Goal: Information Seeking & Learning: Find specific fact

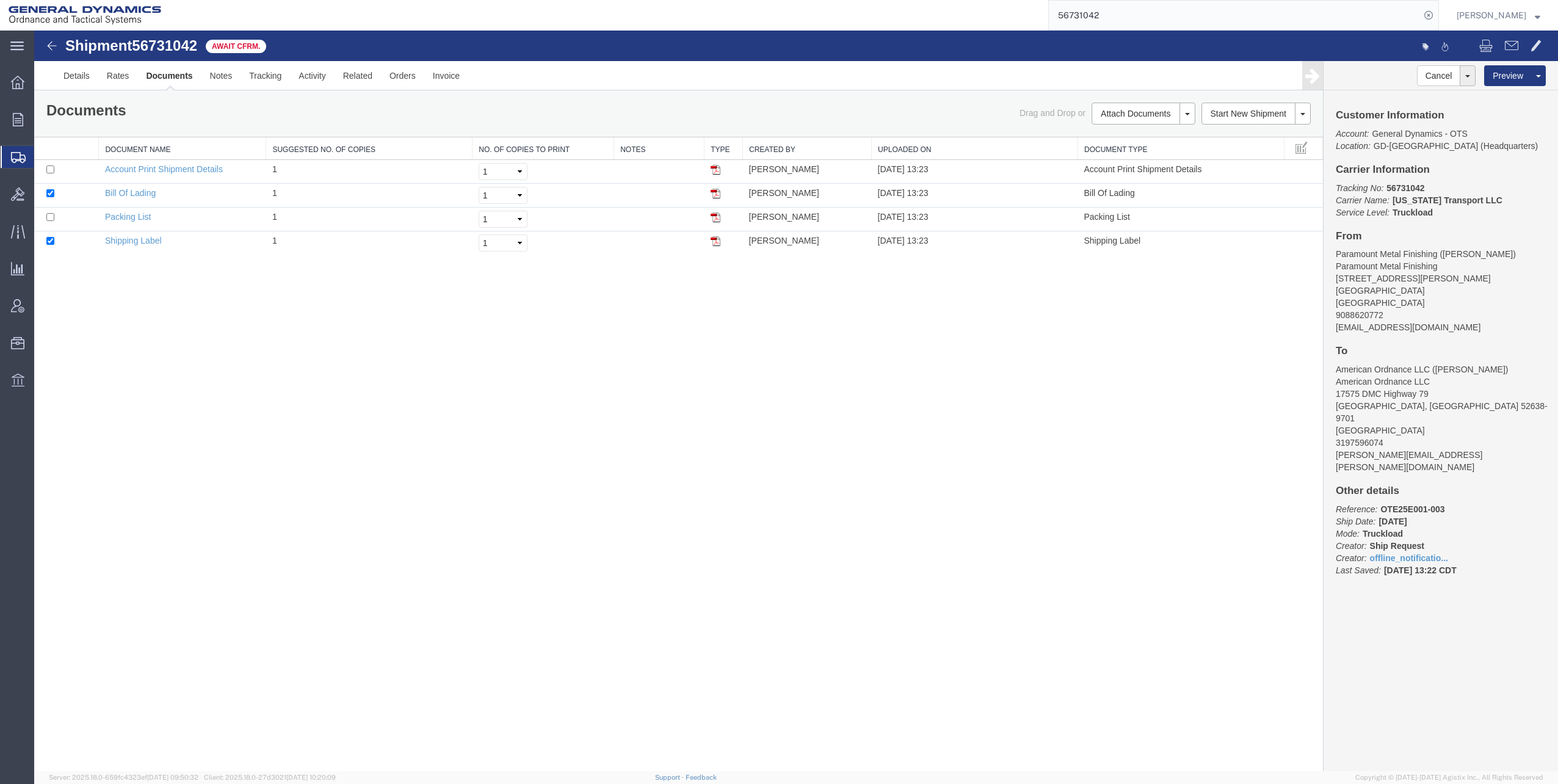
click at [44, 154] on span "Shipments" at bounding box center [39, 157] width 10 height 24
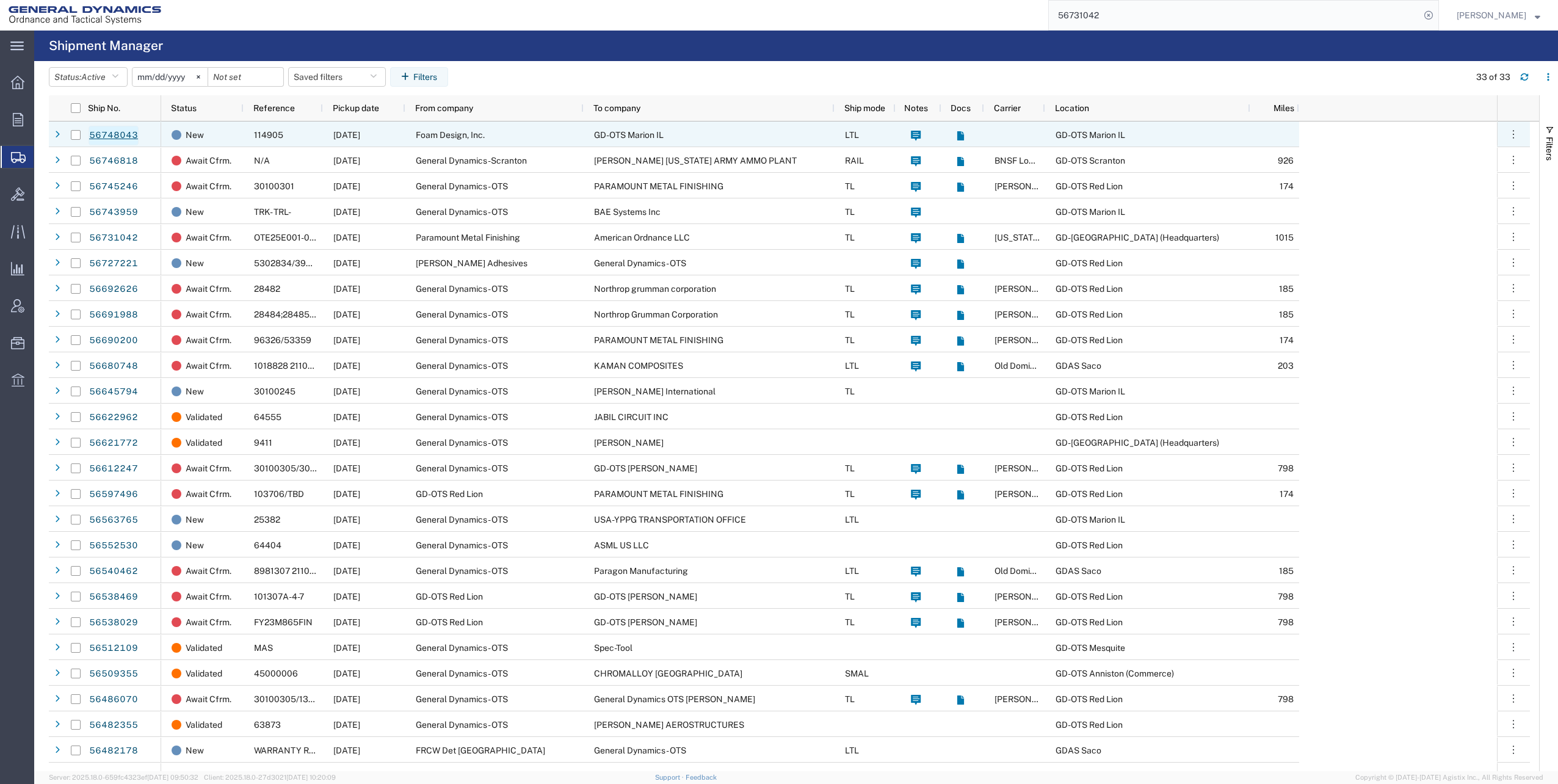
click at [116, 136] on link "56748043" at bounding box center [114, 136] width 50 height 19
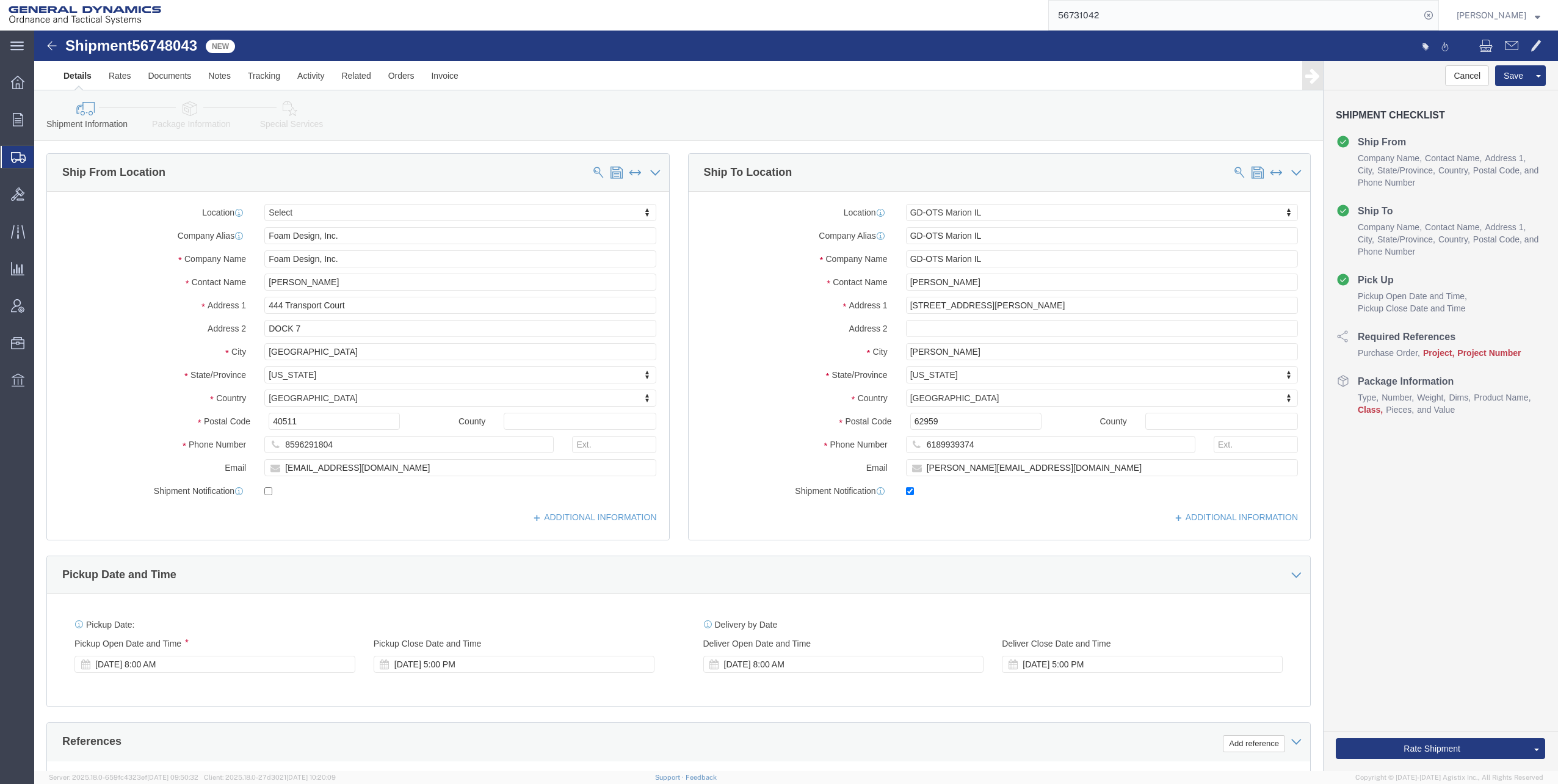
select select
select select "313"
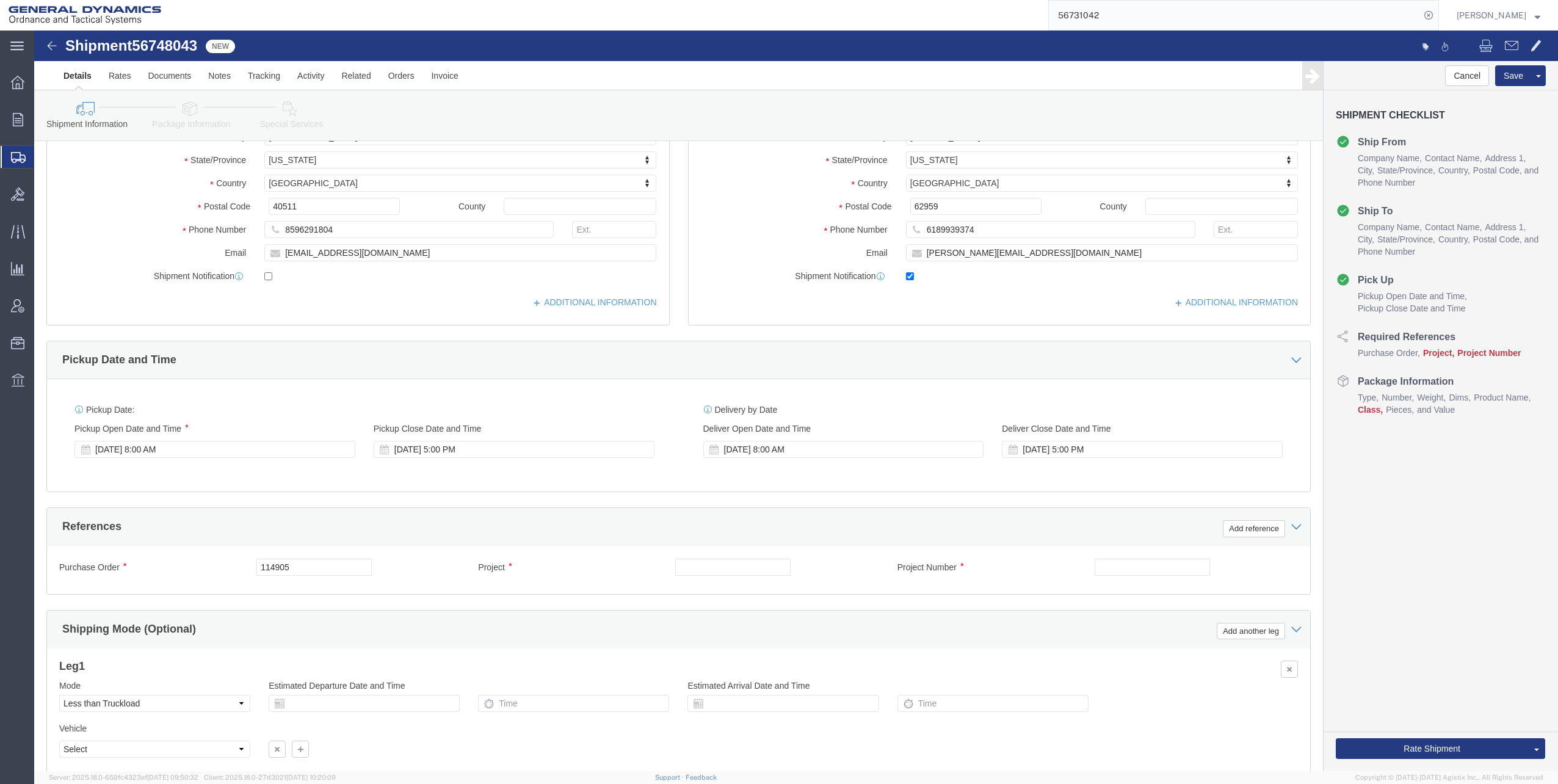
scroll to position [65, 0]
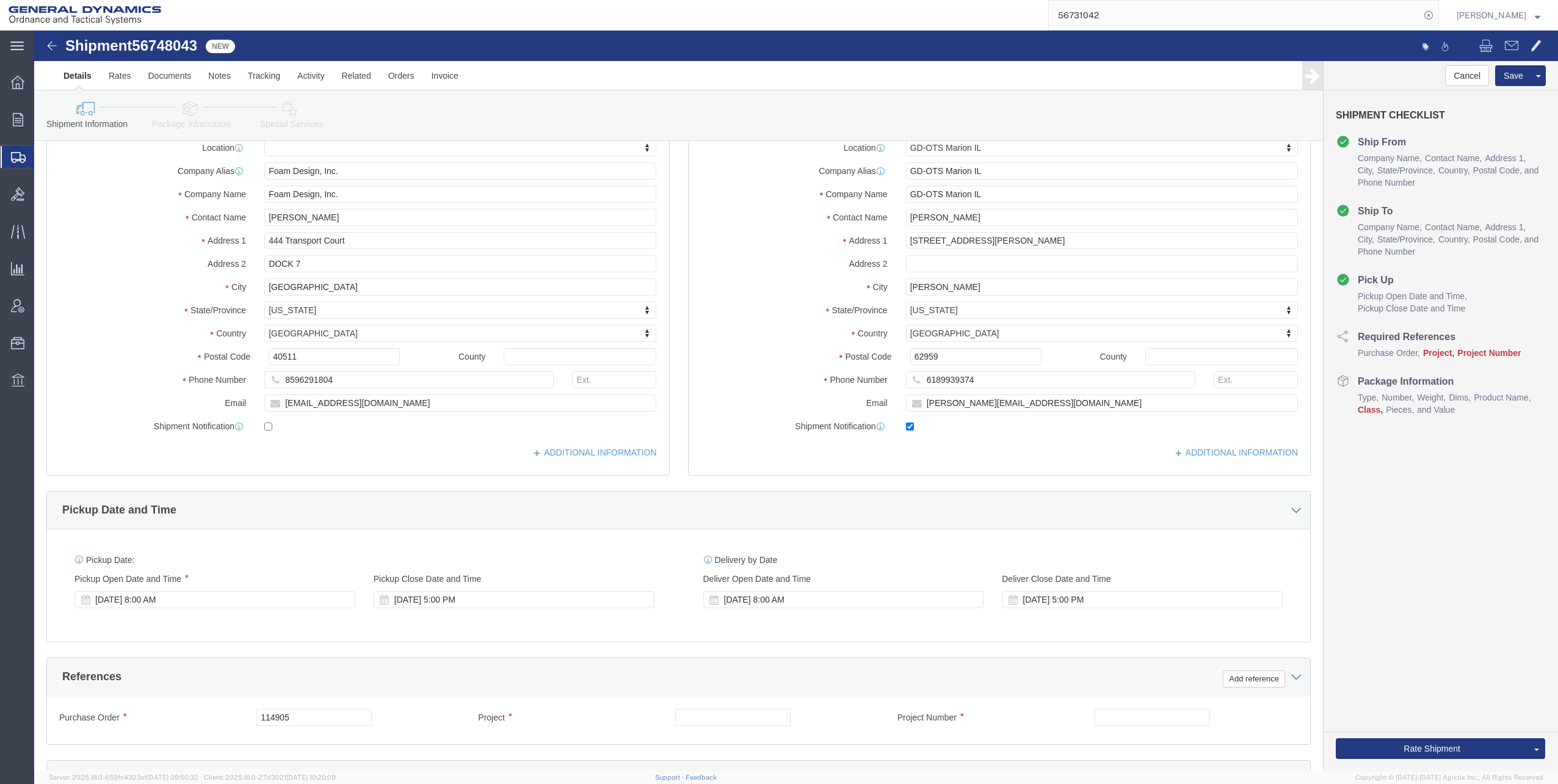
click icon
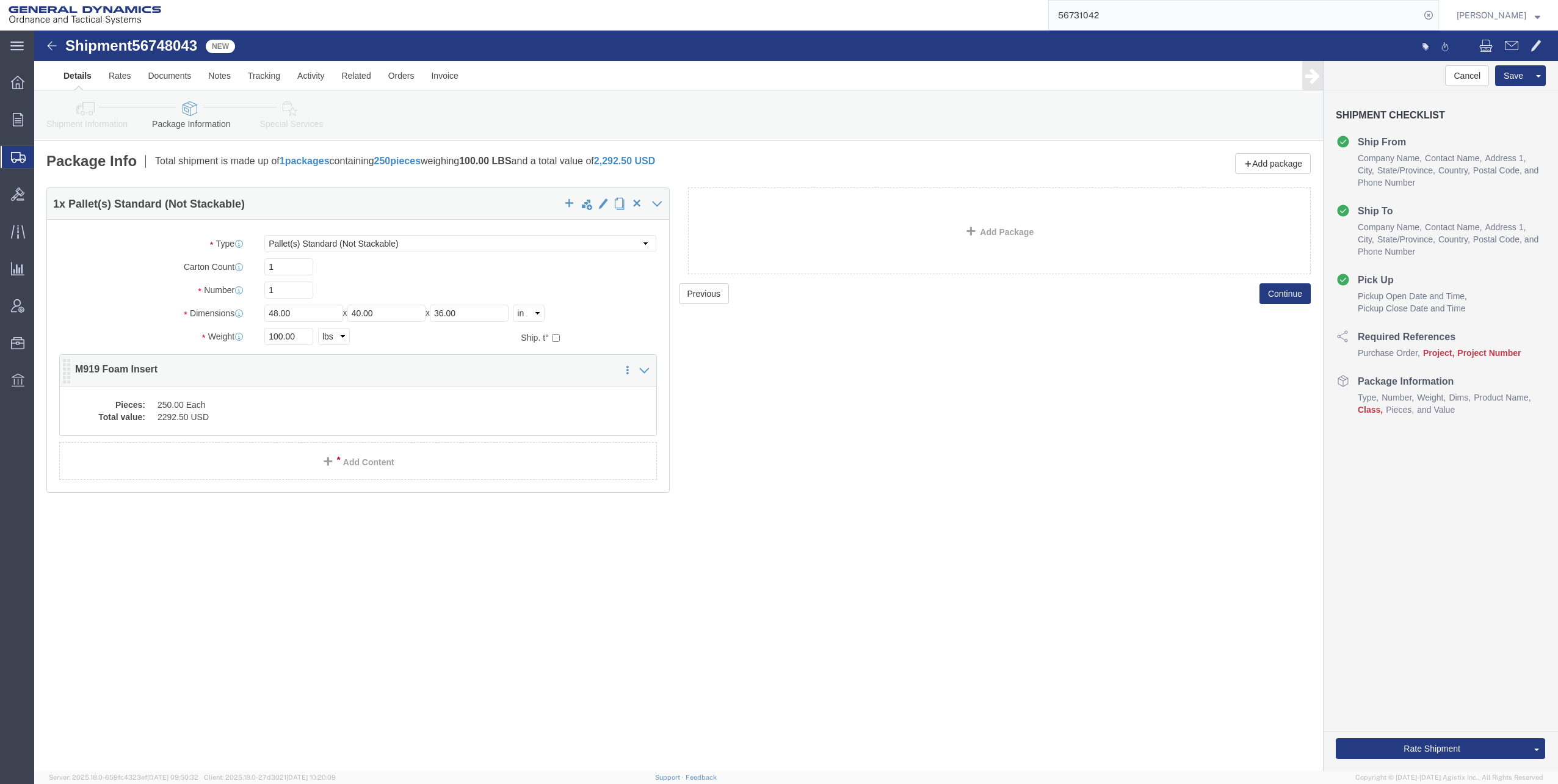
click dd "250.00 Each"
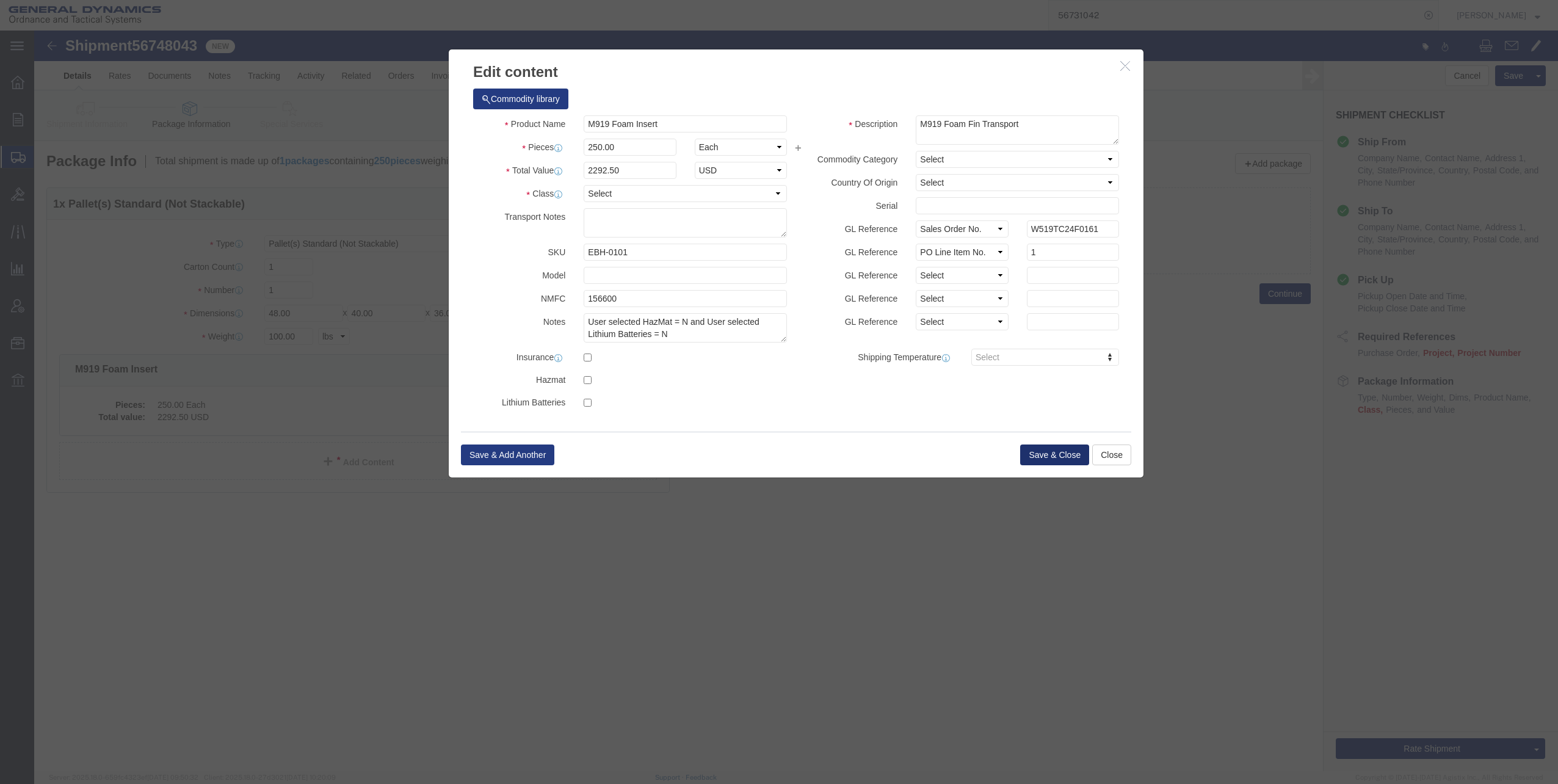
click button "Save & Close"
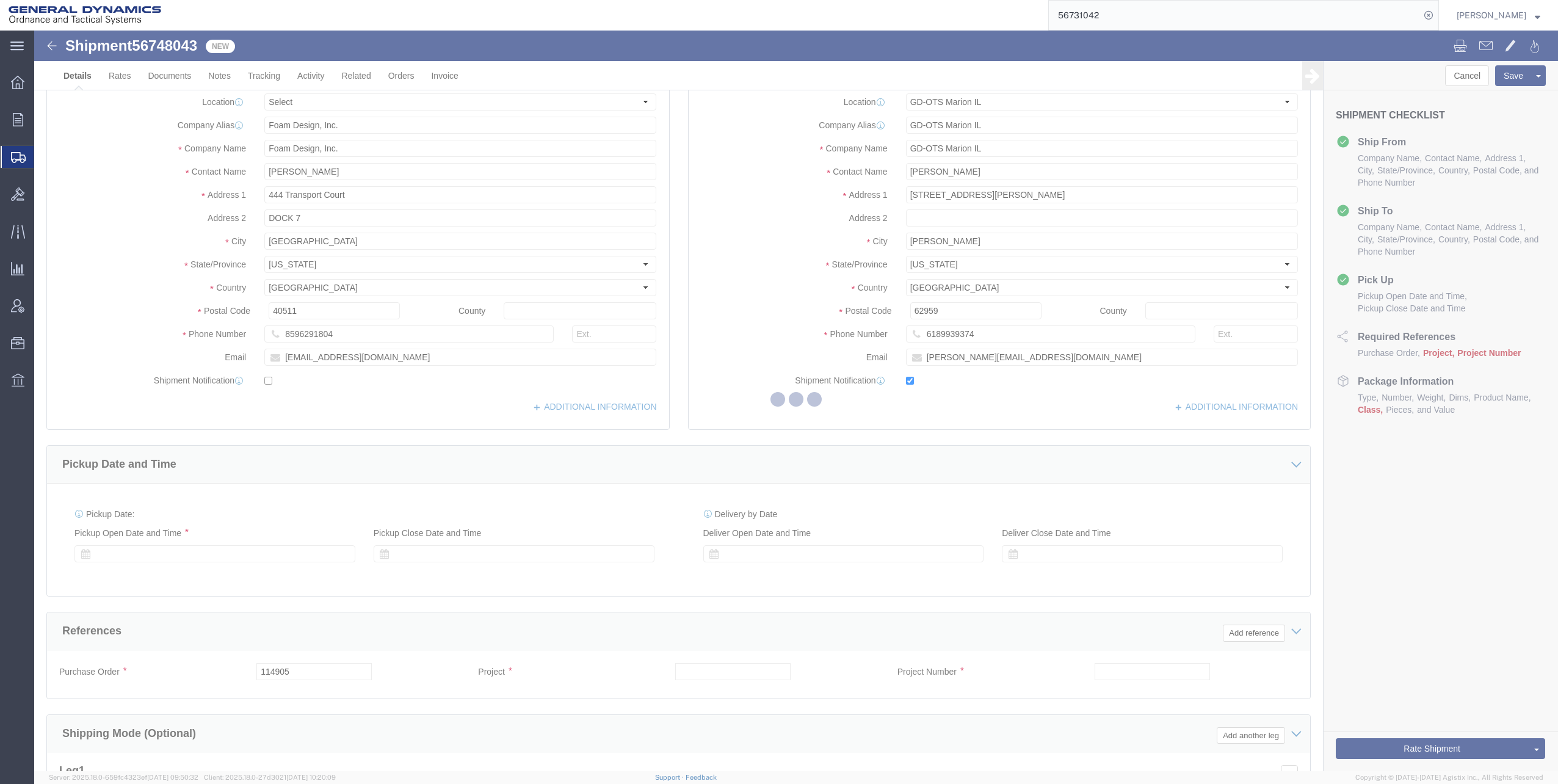
select select "313"
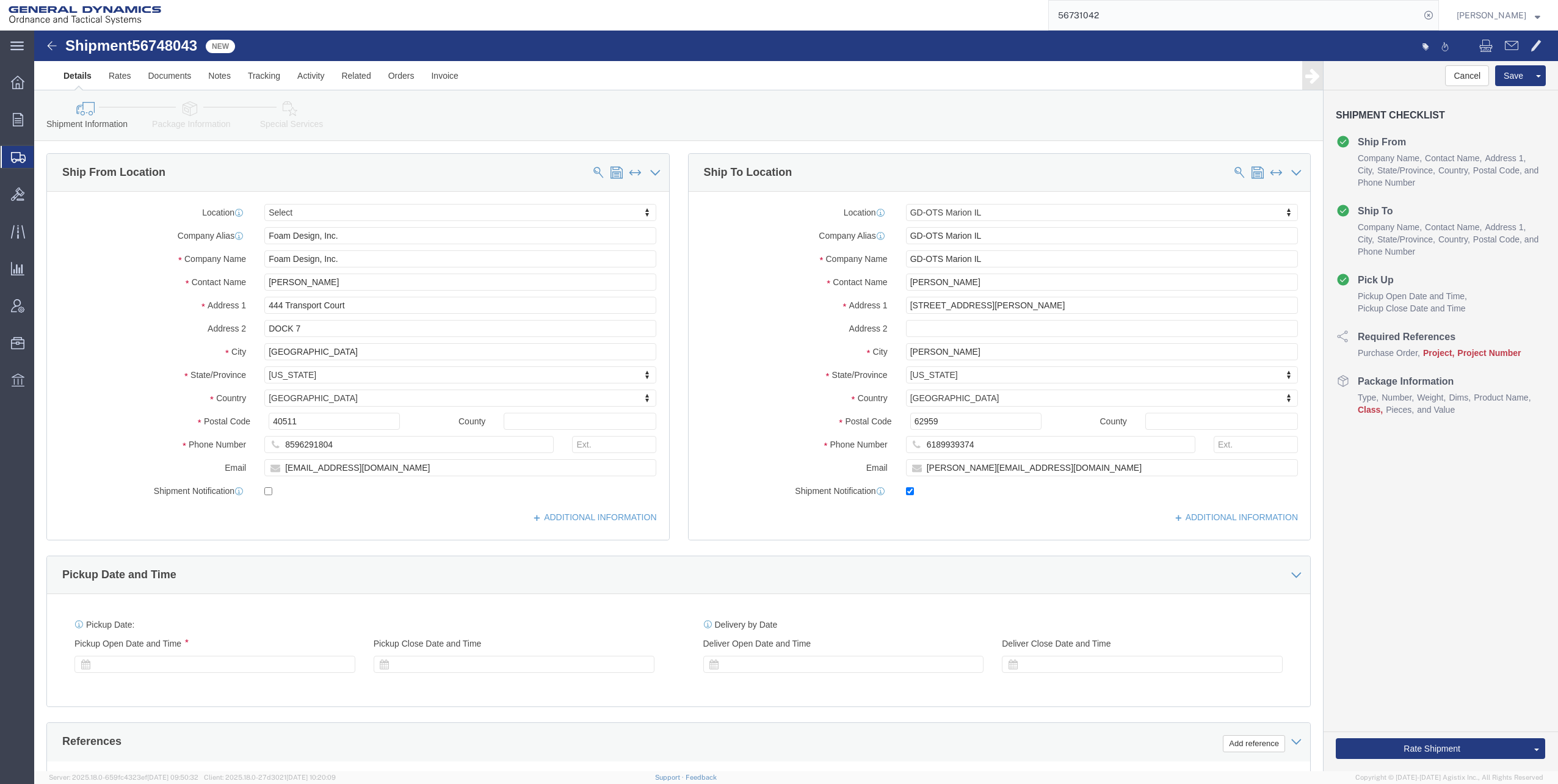
select select "313"
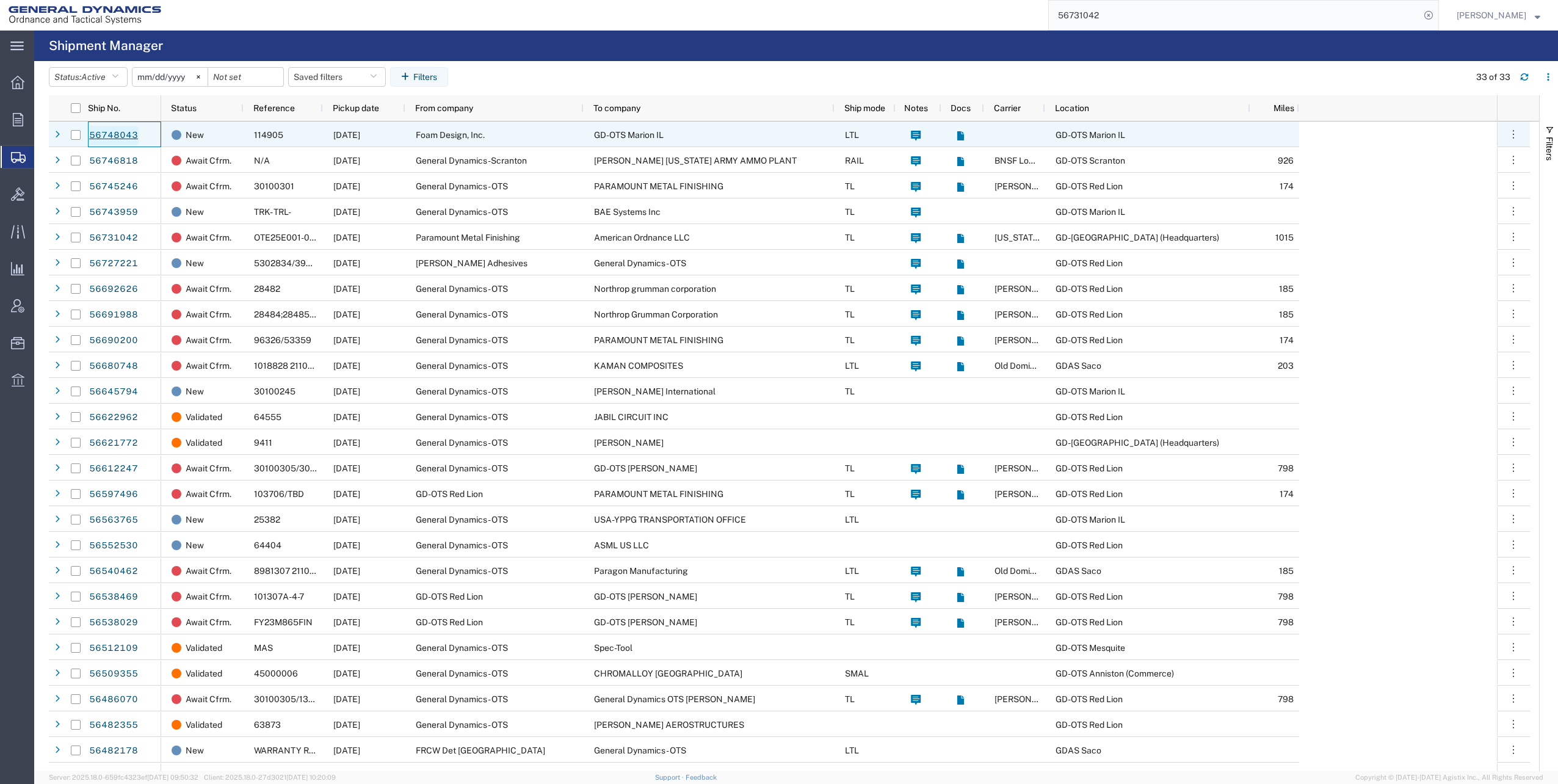
click at [111, 133] on link "56748043" at bounding box center [114, 136] width 50 height 19
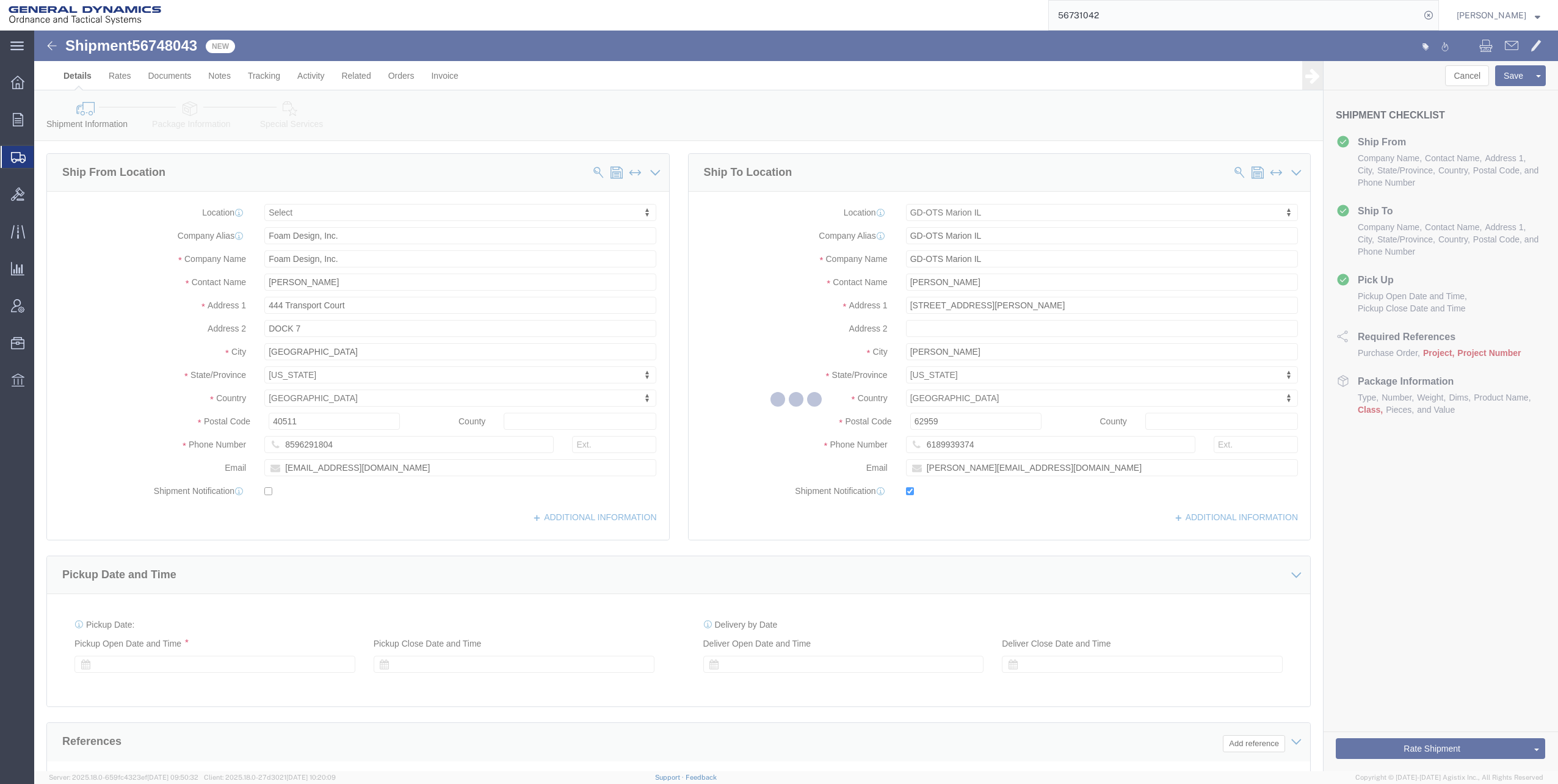
select select
select select "313"
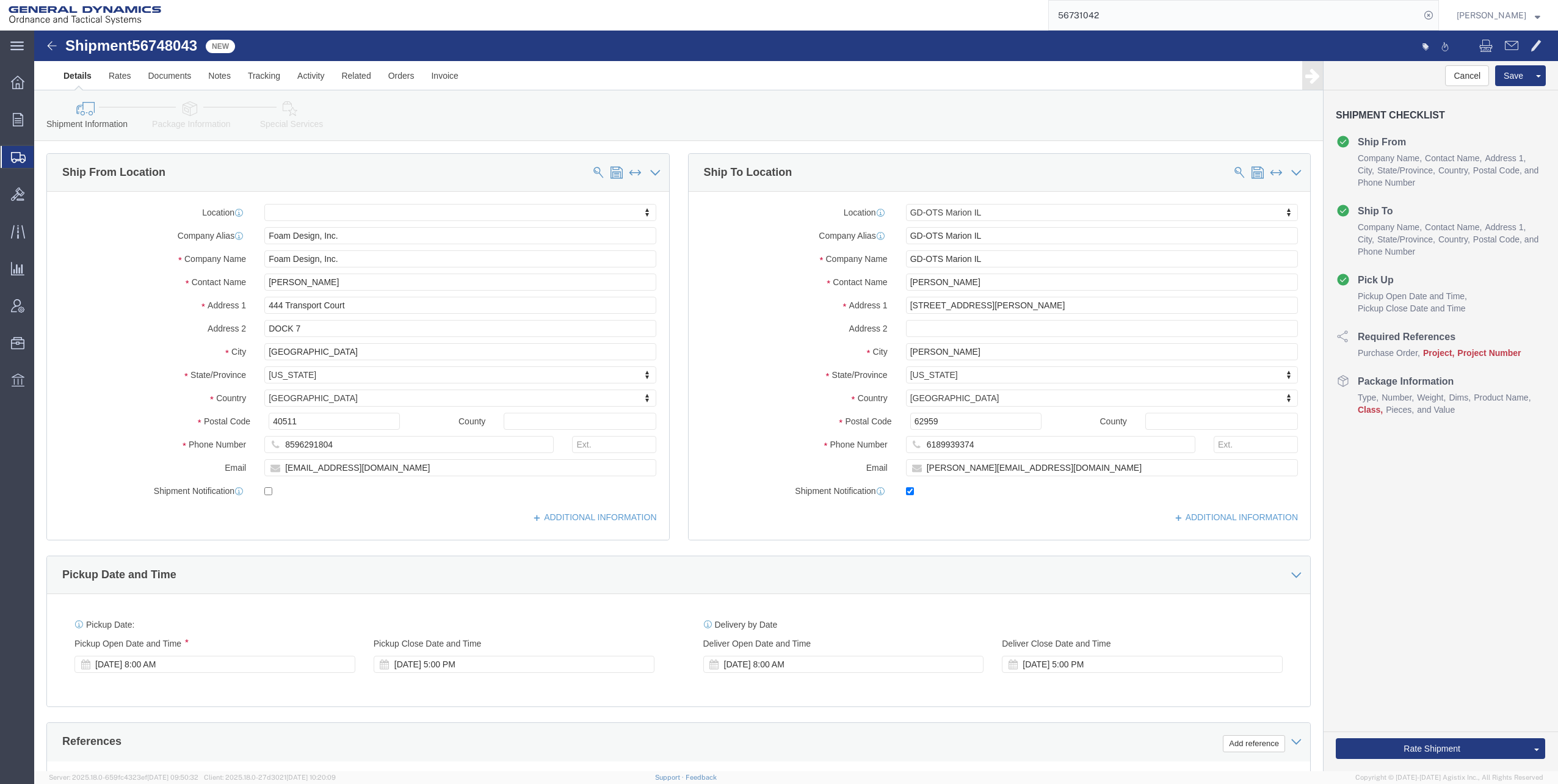
click icon
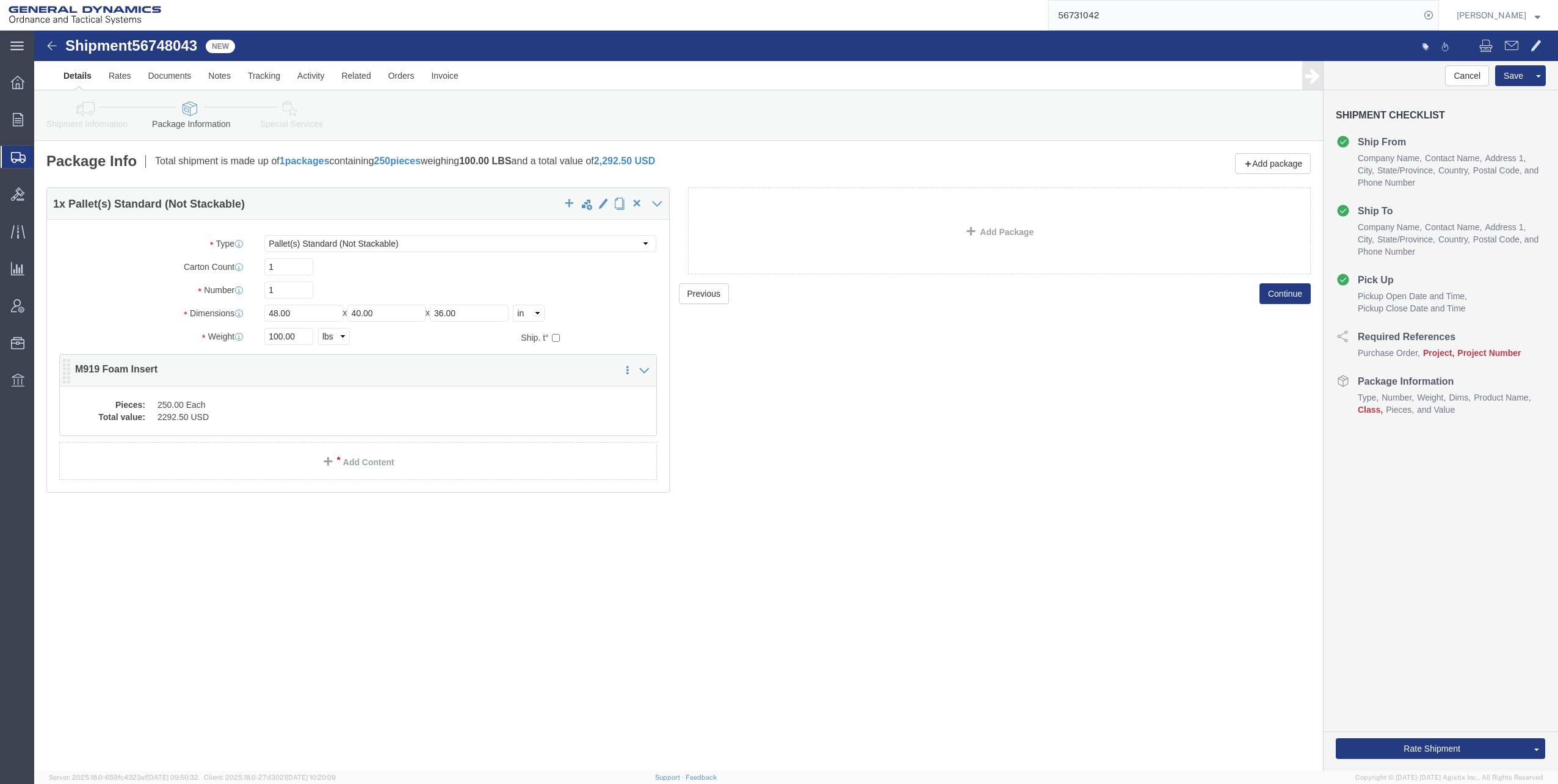
click dd "2292.50 USD"
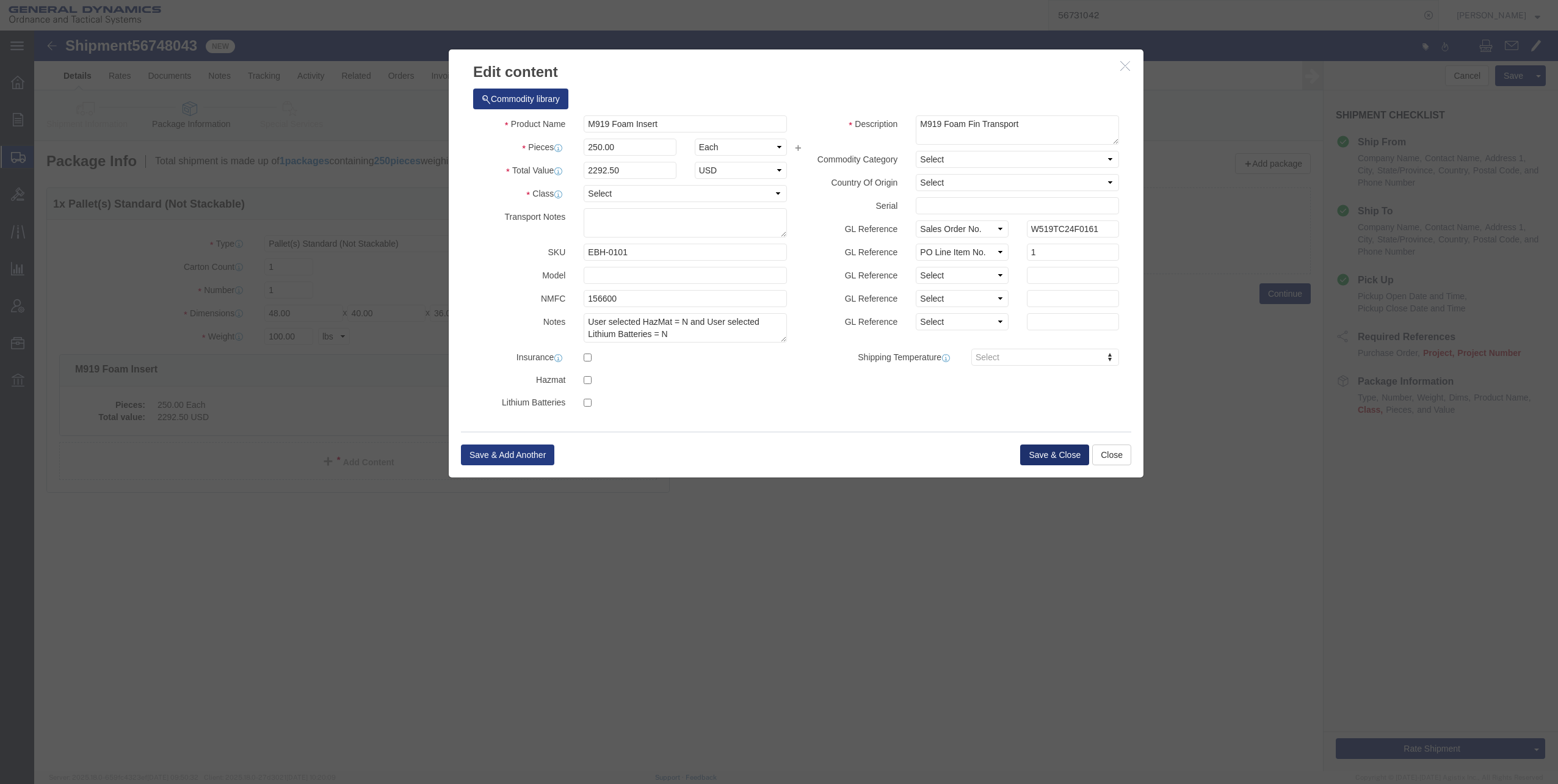
click button "Save & Close"
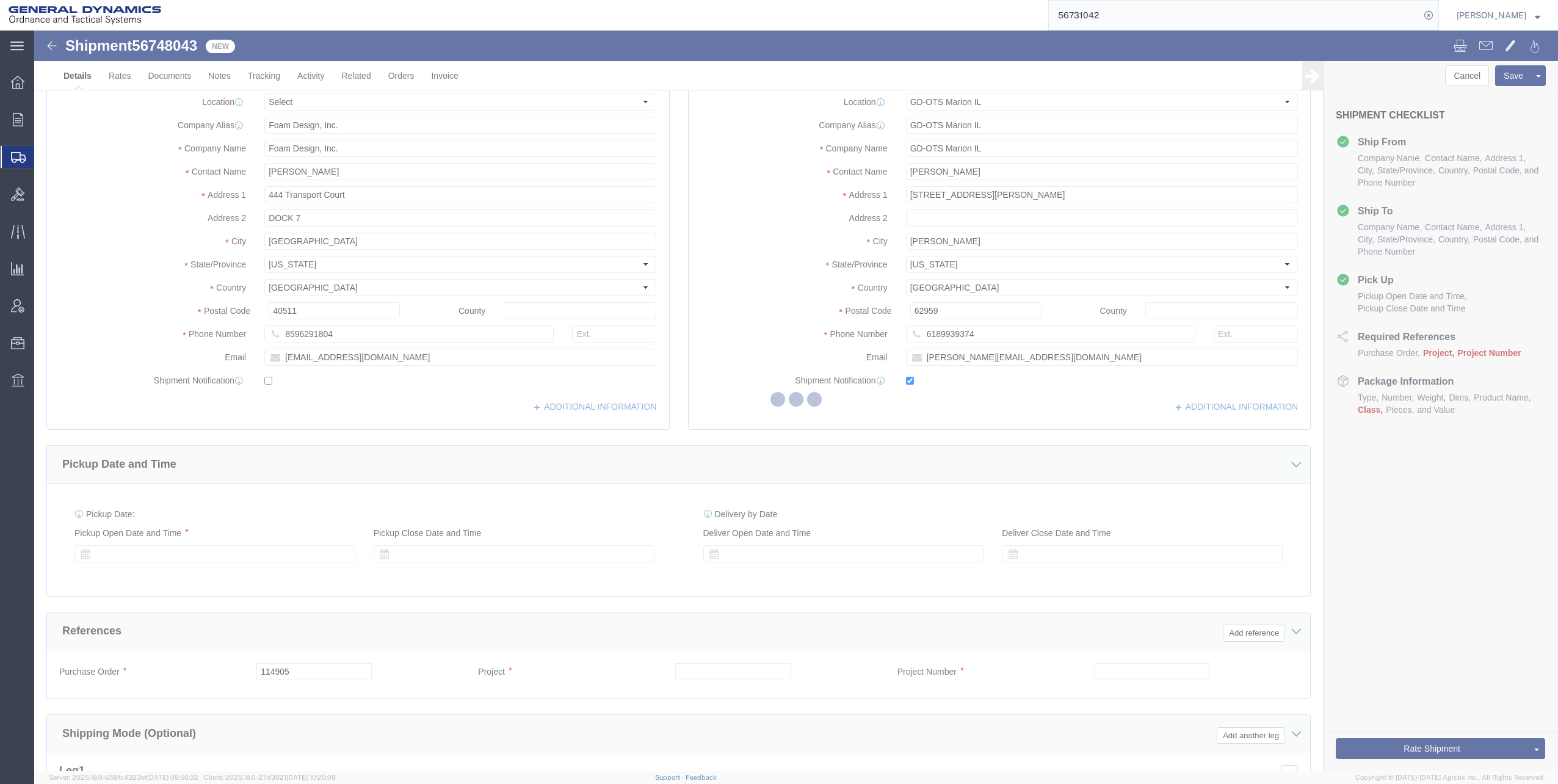
select select "313"
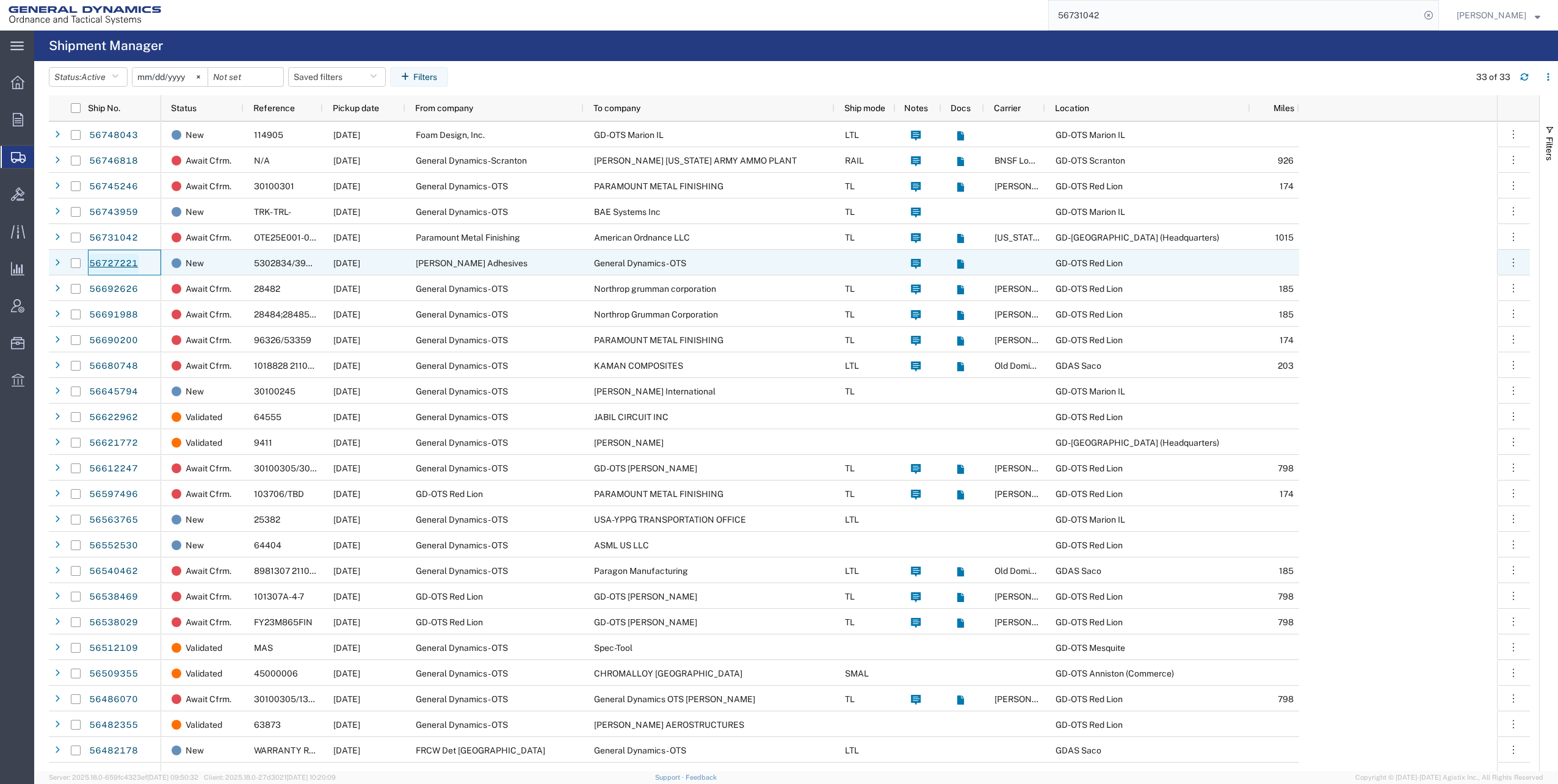
click at [107, 262] on link "56727221" at bounding box center [114, 263] width 50 height 19
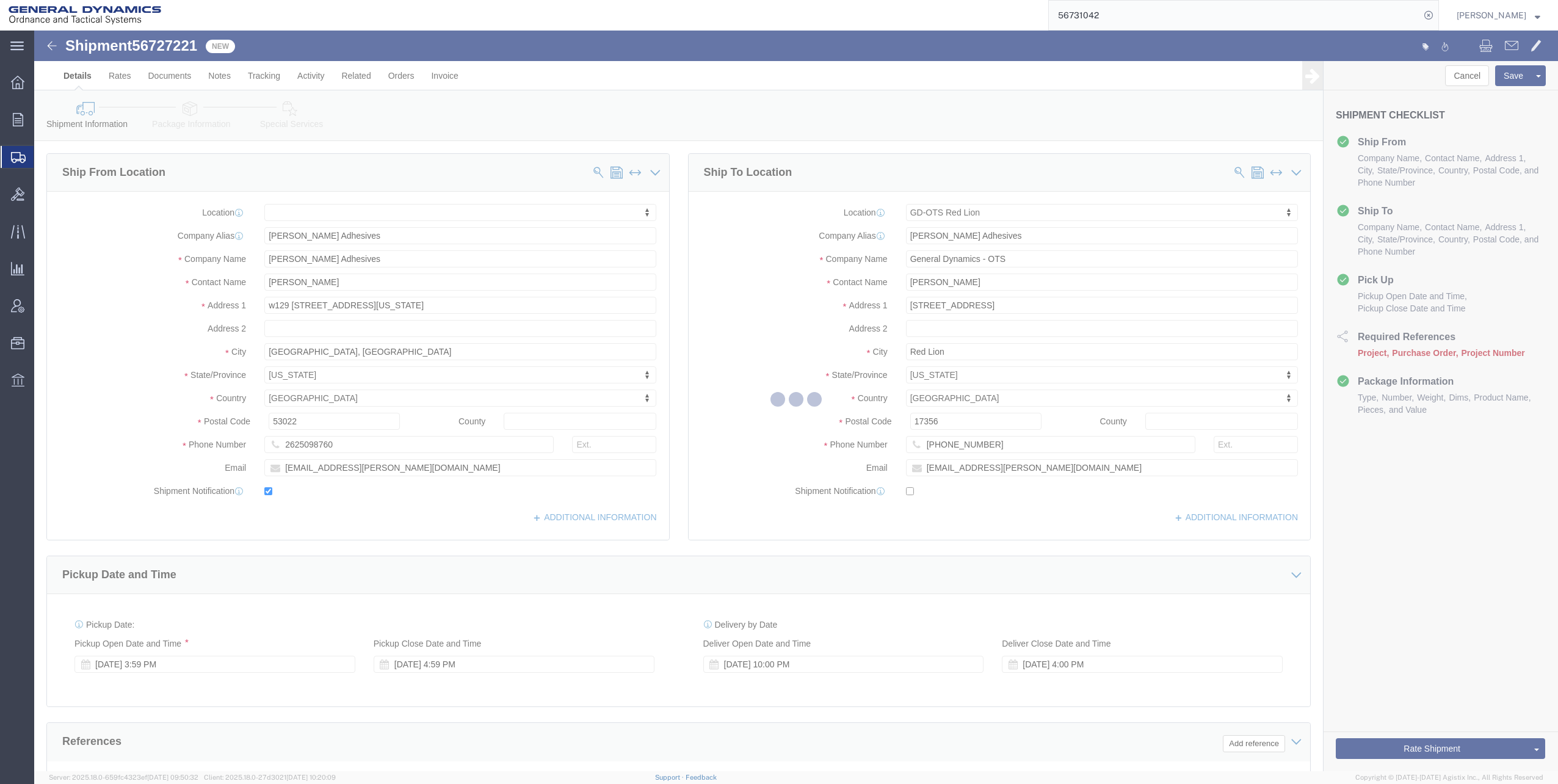
select select
select select "310"
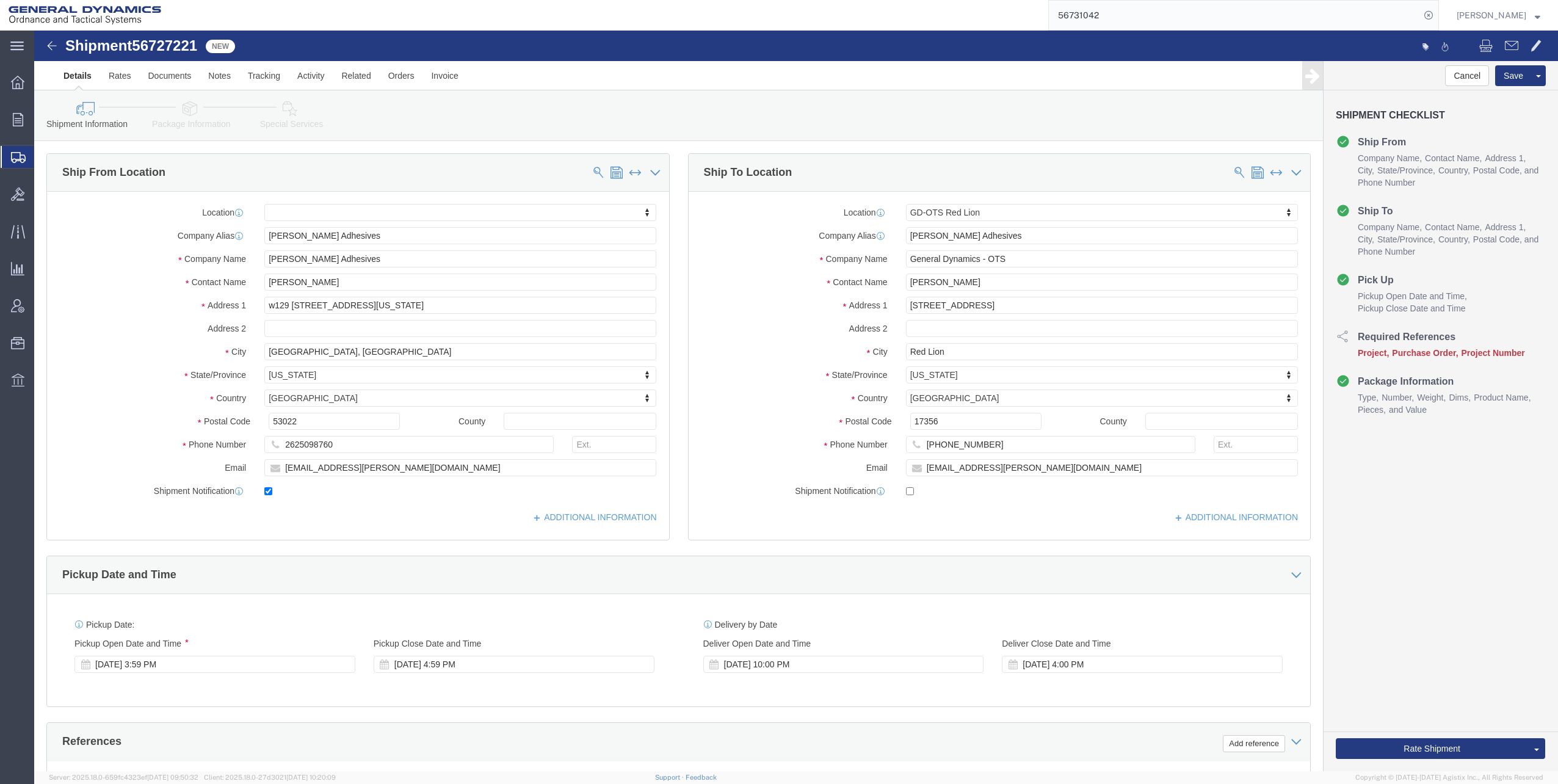
click at [44, 155] on span "Shipments" at bounding box center [39, 157] width 10 height 24
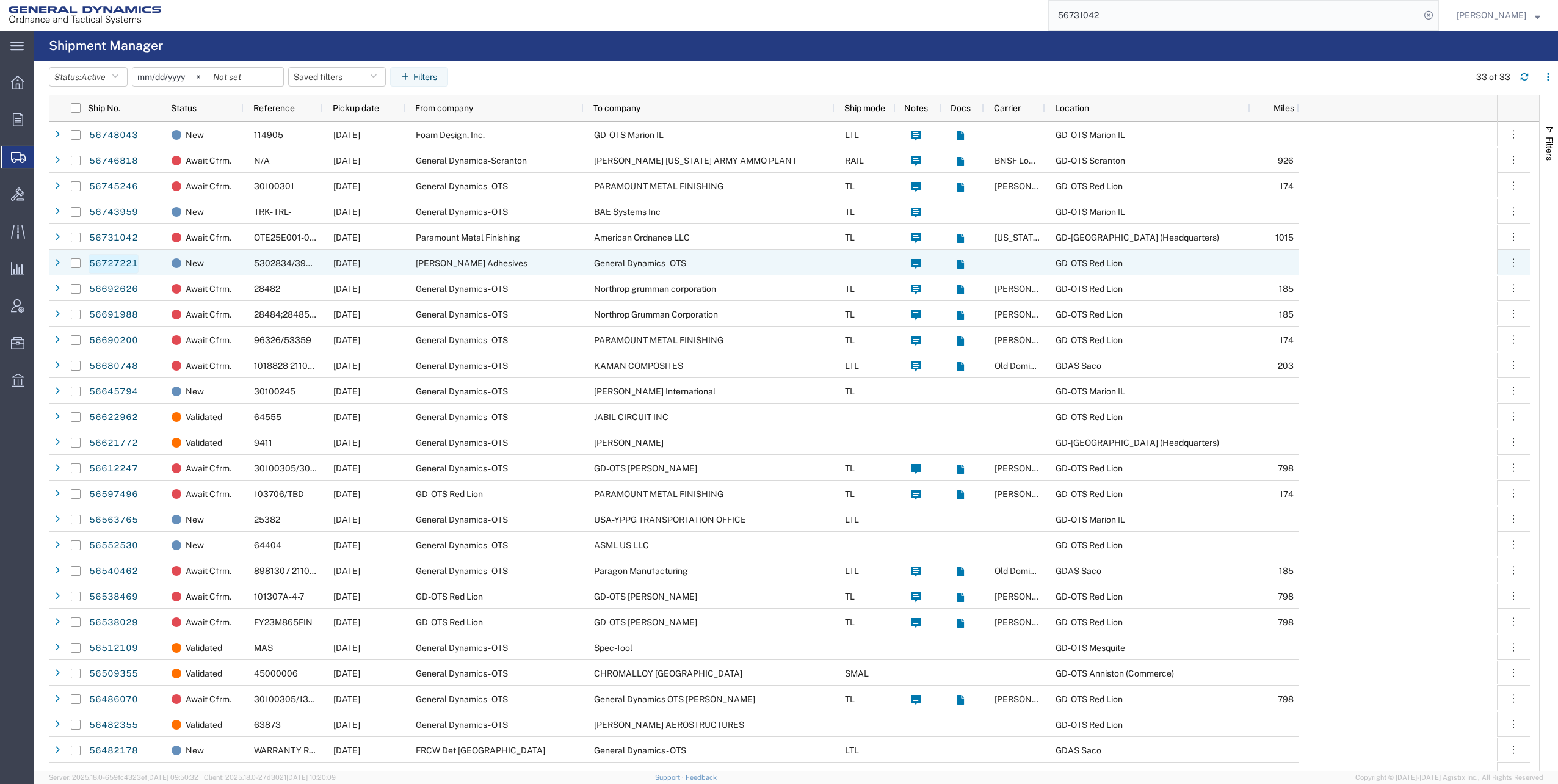
click at [116, 263] on link "56727221" at bounding box center [114, 263] width 50 height 19
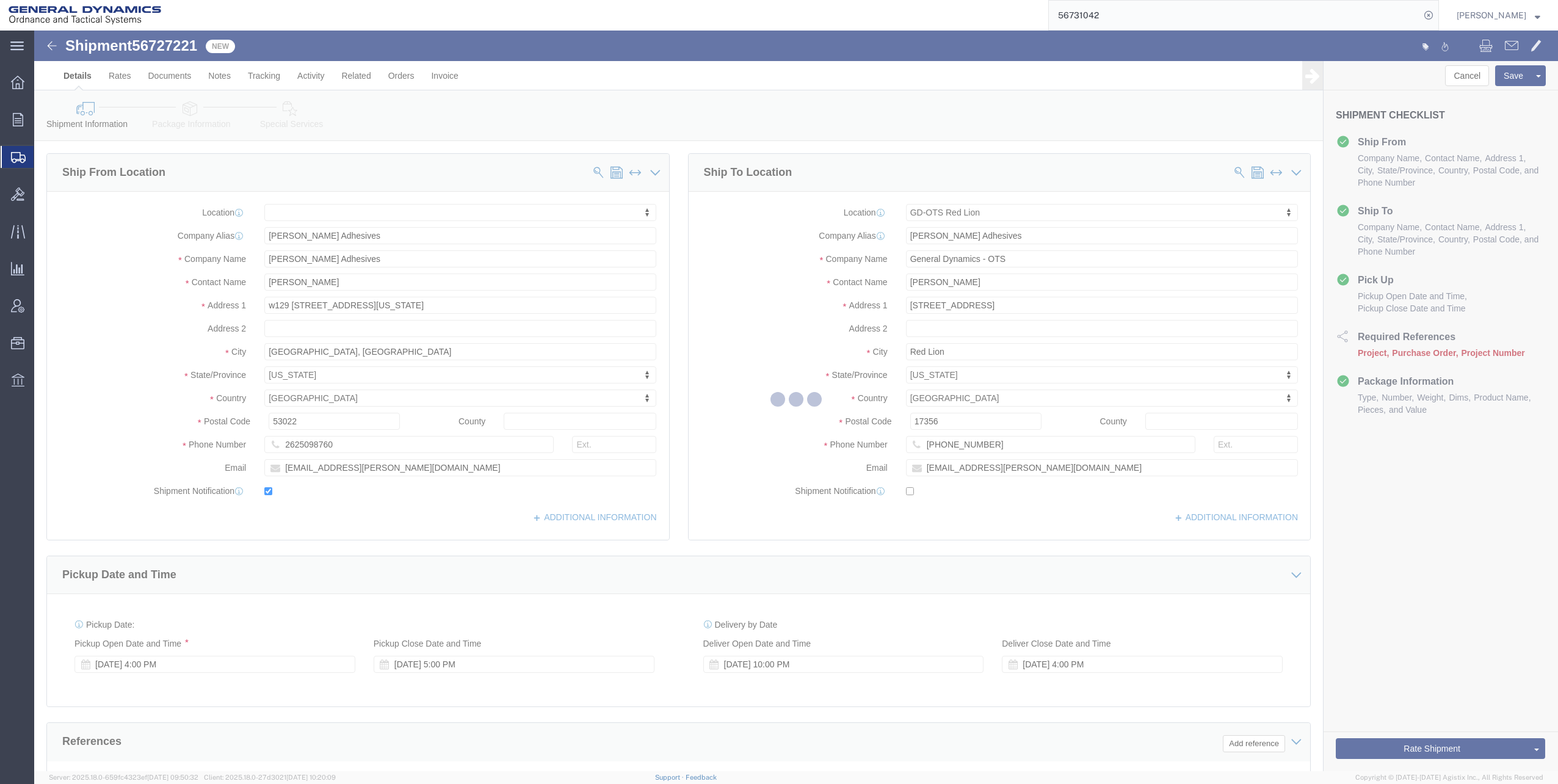
select select
select select "310"
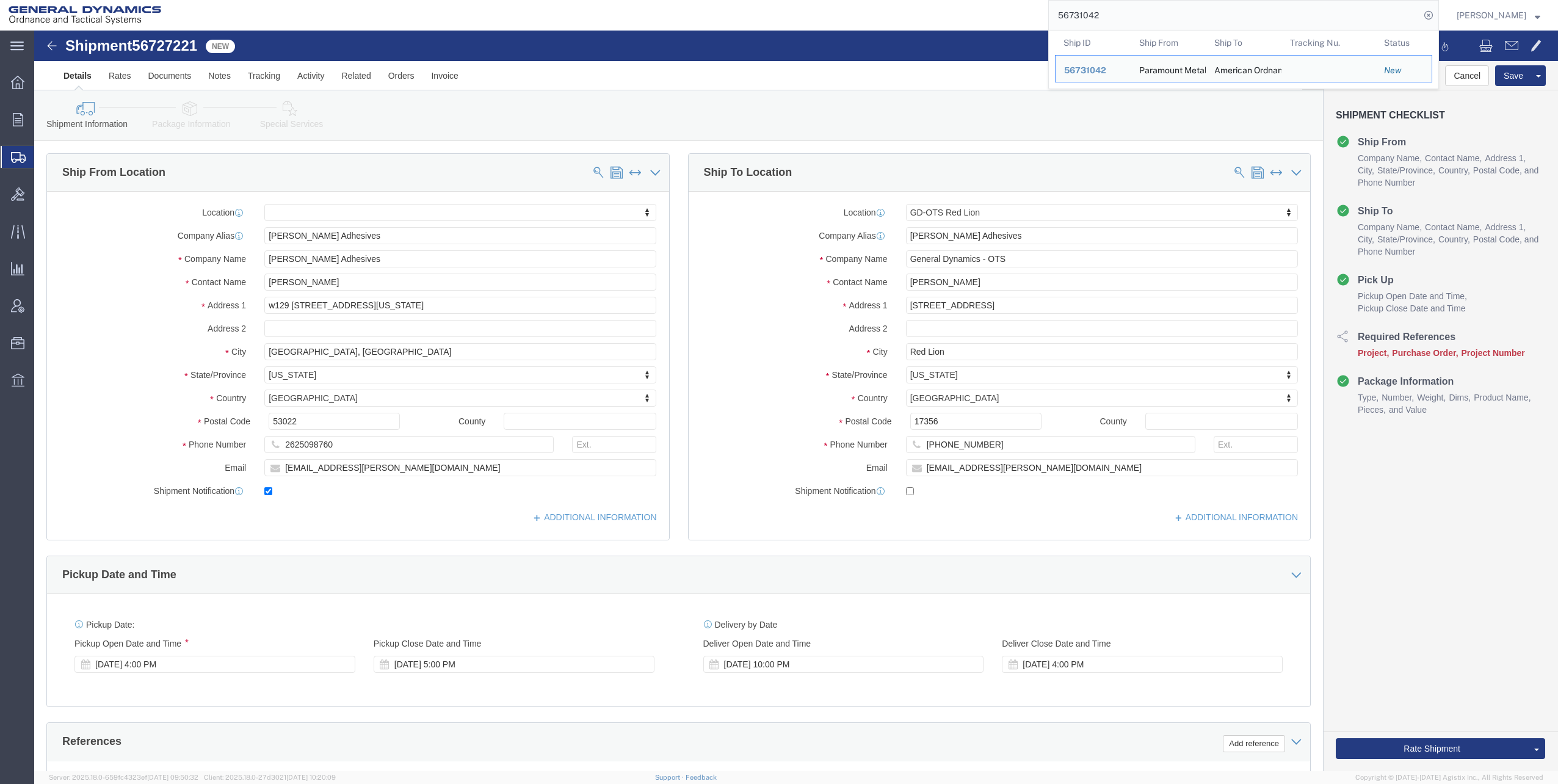
drag, startPoint x: 1060, startPoint y: 15, endPoint x: 1178, endPoint y: 0, distance: 118.9
click at [1205, 5] on input "56731042" at bounding box center [1235, 15] width 372 height 29
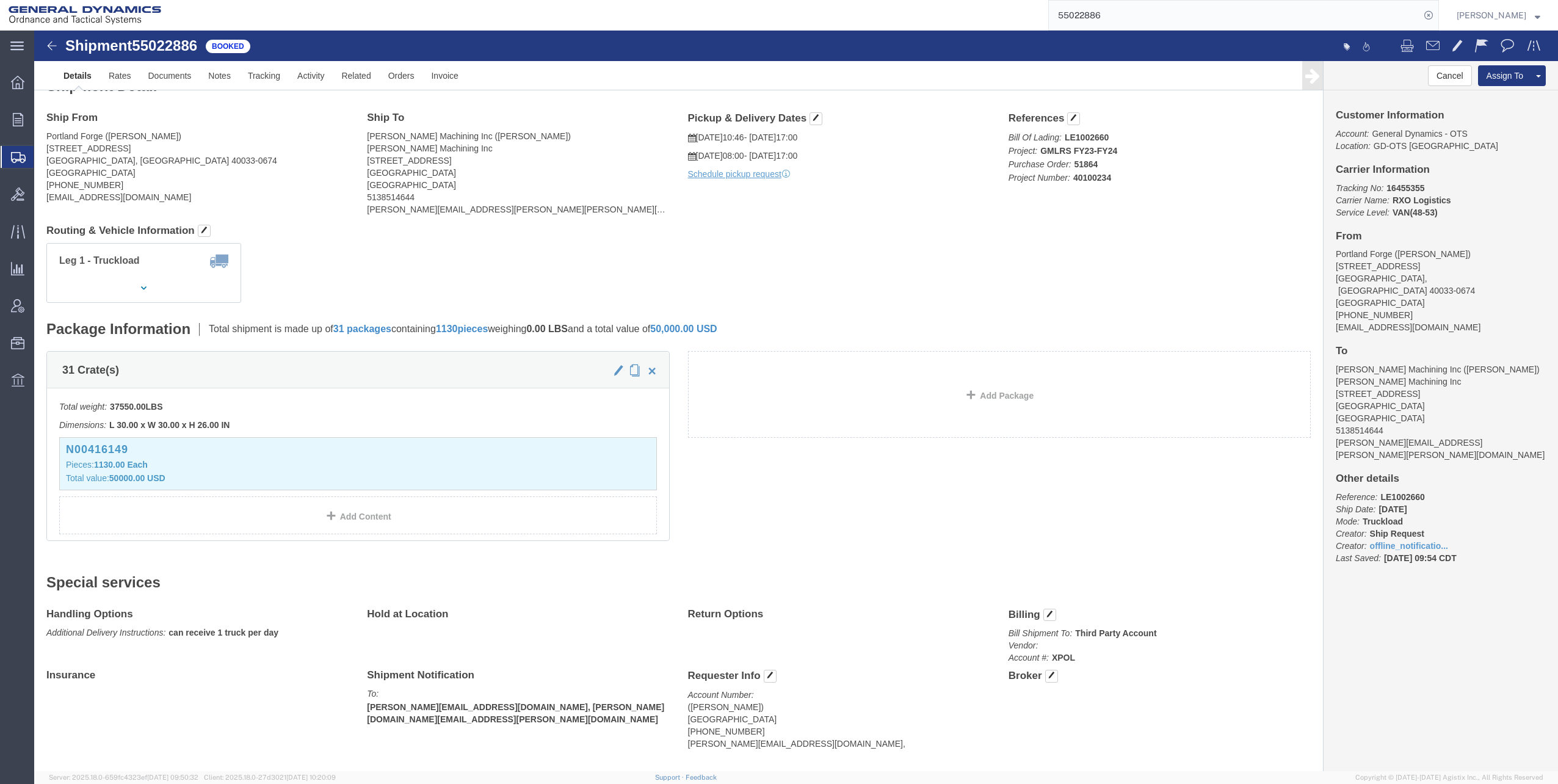
scroll to position [49, 0]
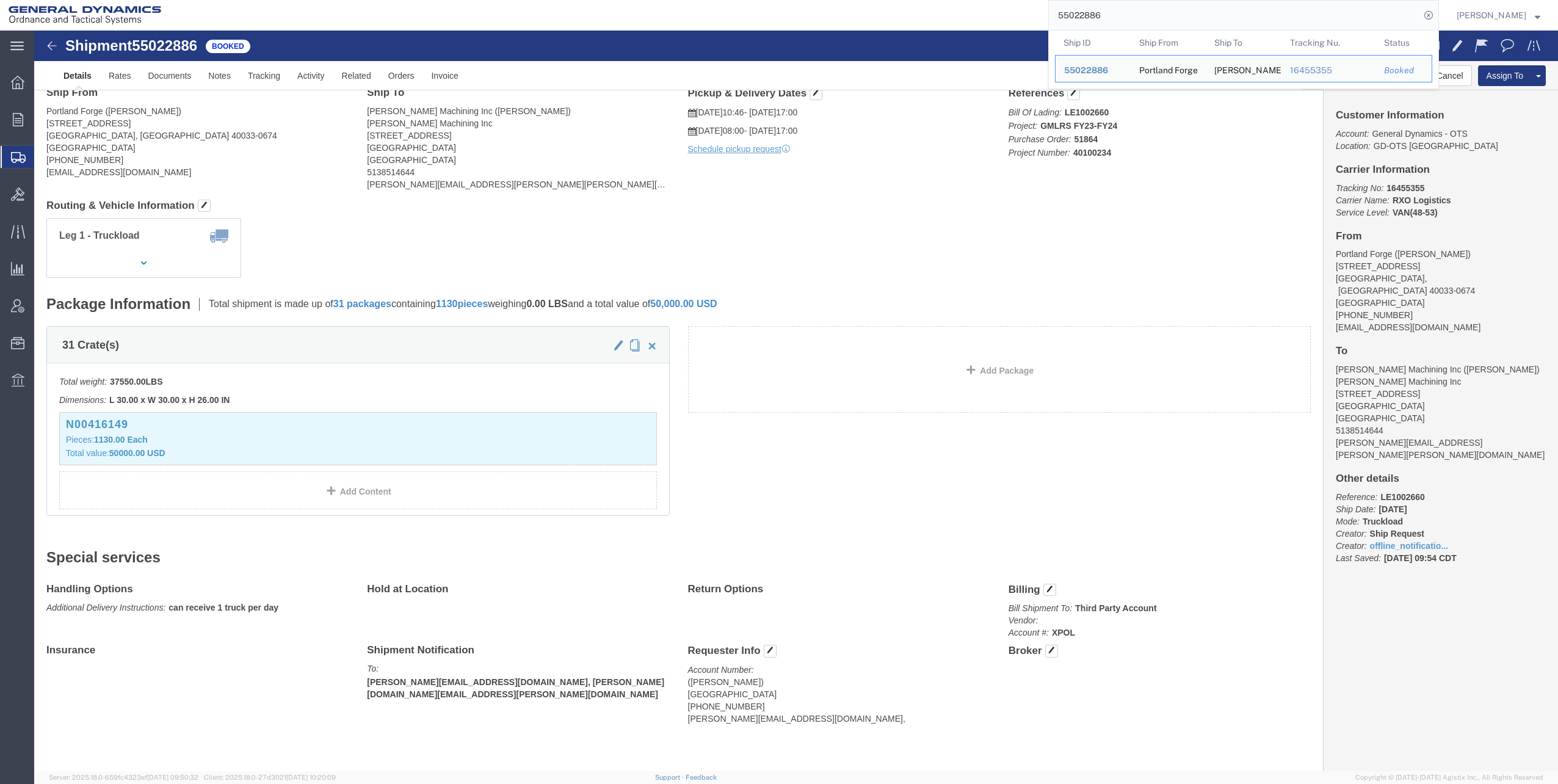
drag, startPoint x: 1060, startPoint y: 15, endPoint x: 1131, endPoint y: 9, distance: 71.3
click at [1131, 9] on input "55022886" at bounding box center [1235, 15] width 372 height 29
paste input "98332"
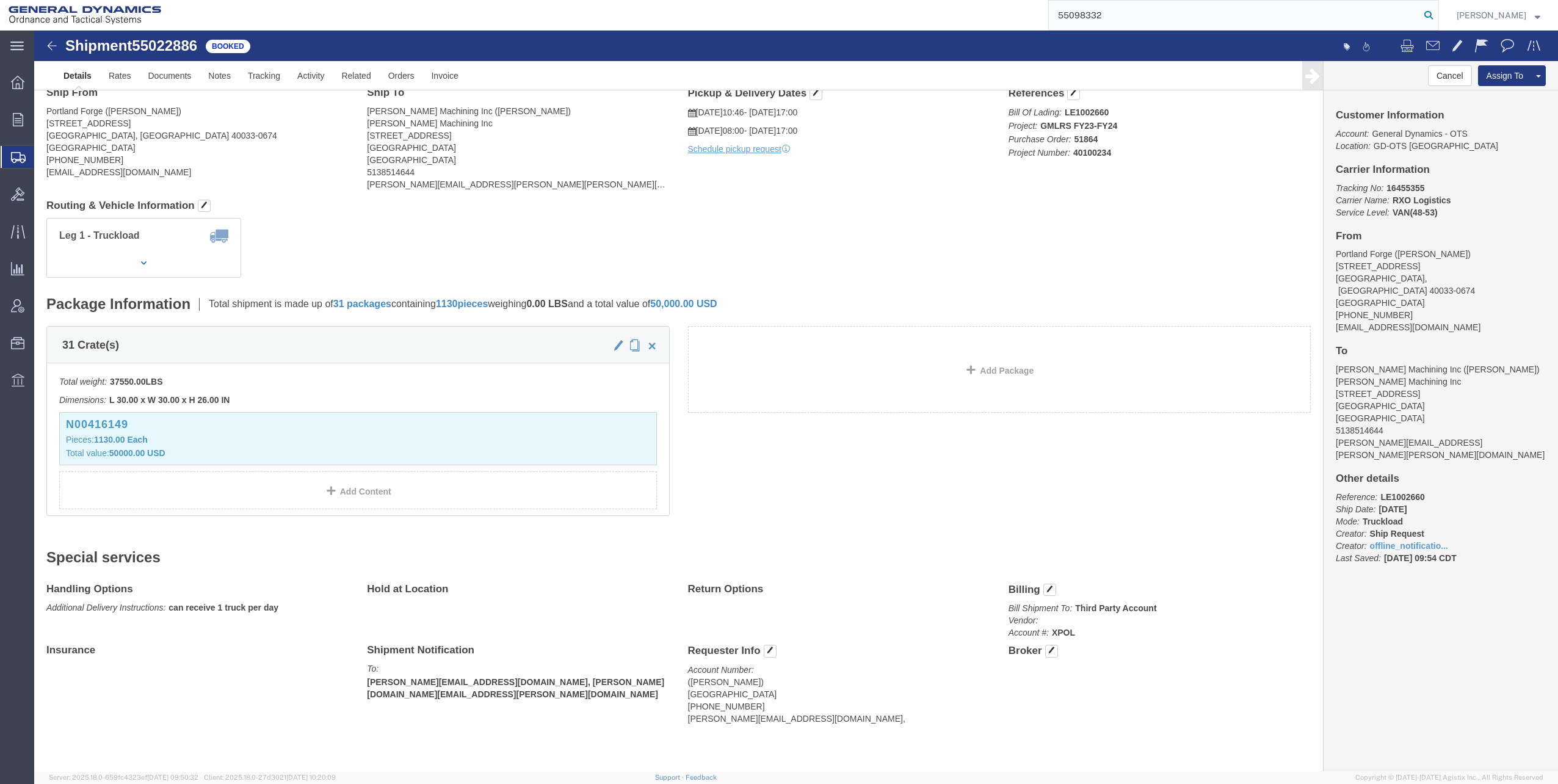
click at [1438, 16] on icon at bounding box center [1428, 15] width 17 height 17
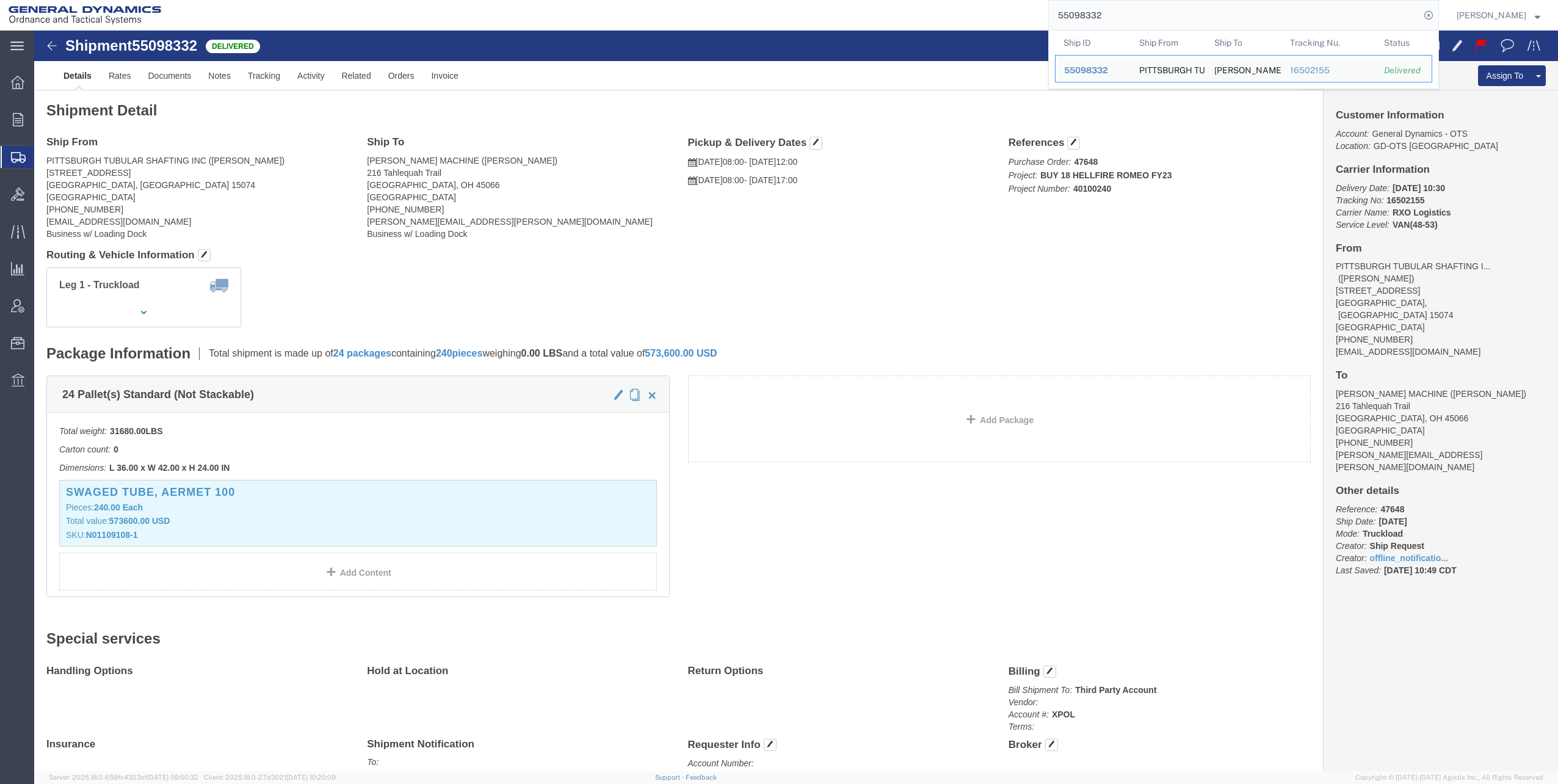
drag, startPoint x: 1062, startPoint y: 11, endPoint x: 1132, endPoint y: 14, distance: 70.1
click at [1178, 14] on input "55098332" at bounding box center [1235, 15] width 372 height 29
paste input "610270"
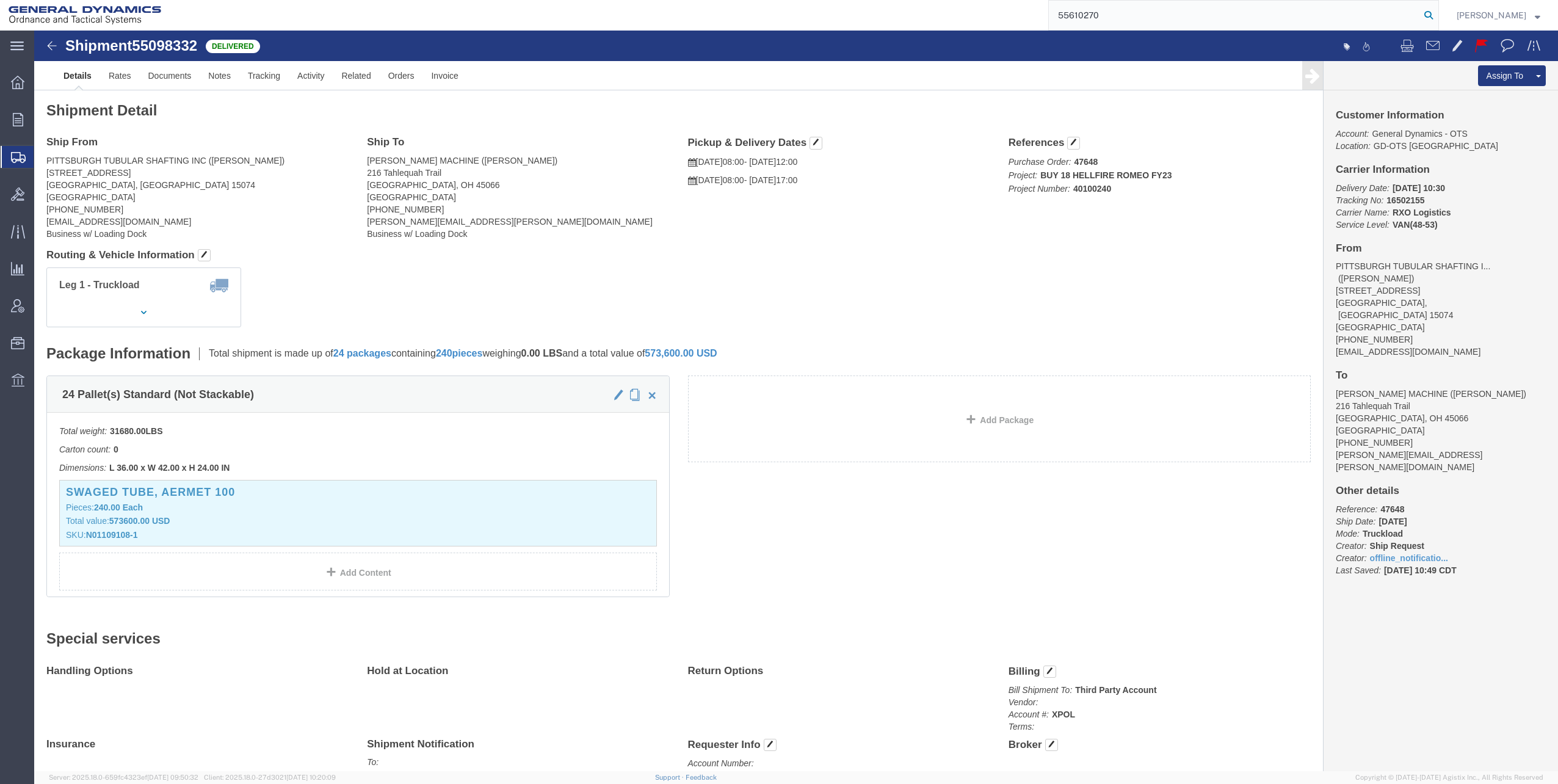
type input "55610270"
click at [1432, 14] on icon at bounding box center [1428, 15] width 17 height 17
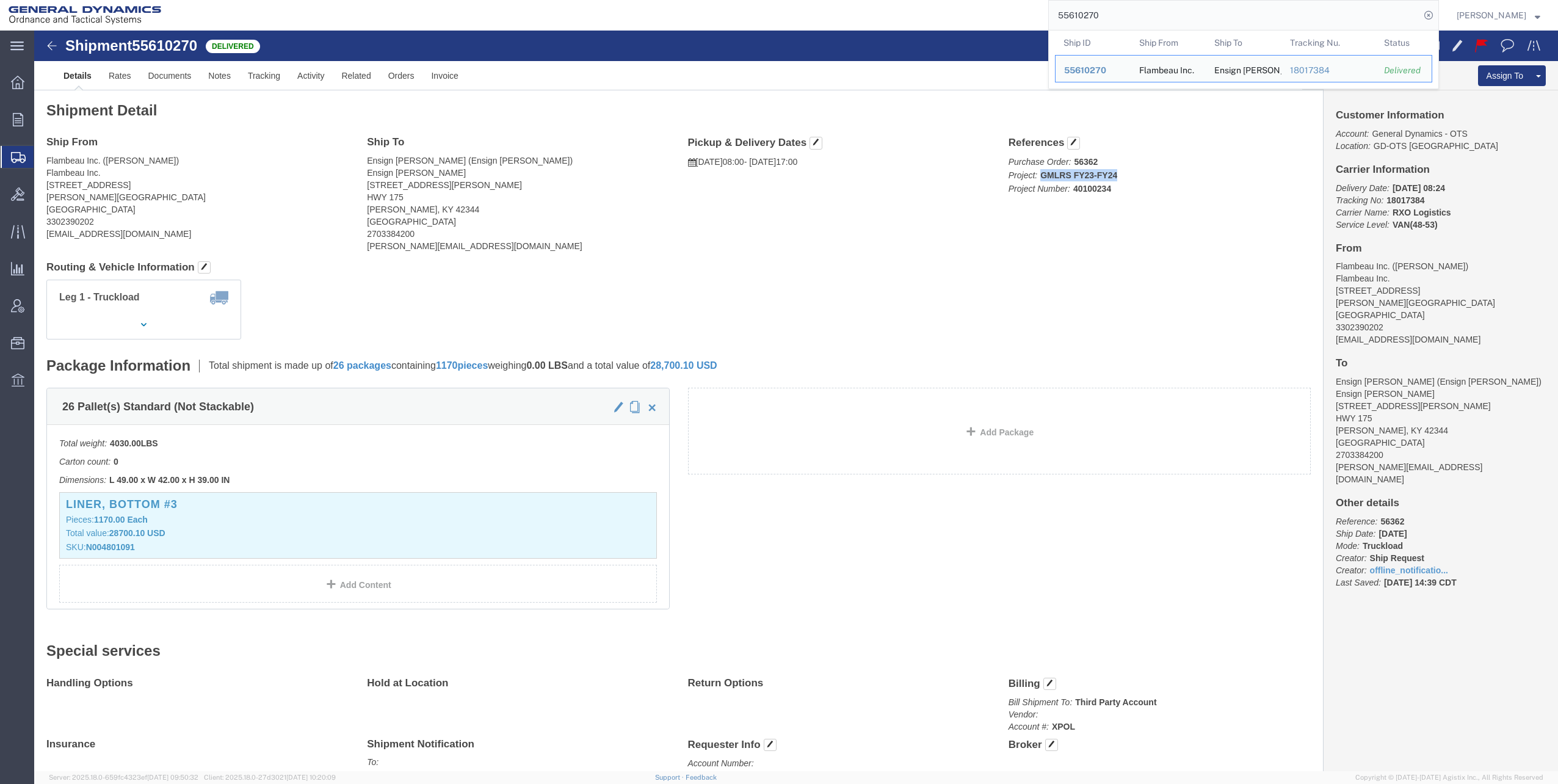
drag, startPoint x: 1001, startPoint y: 144, endPoint x: 1082, endPoint y: 138, distance: 81.2
click p "Purchase Order: 56362 Project: GMLRS FY23-FY24 Project Number: 40100234"
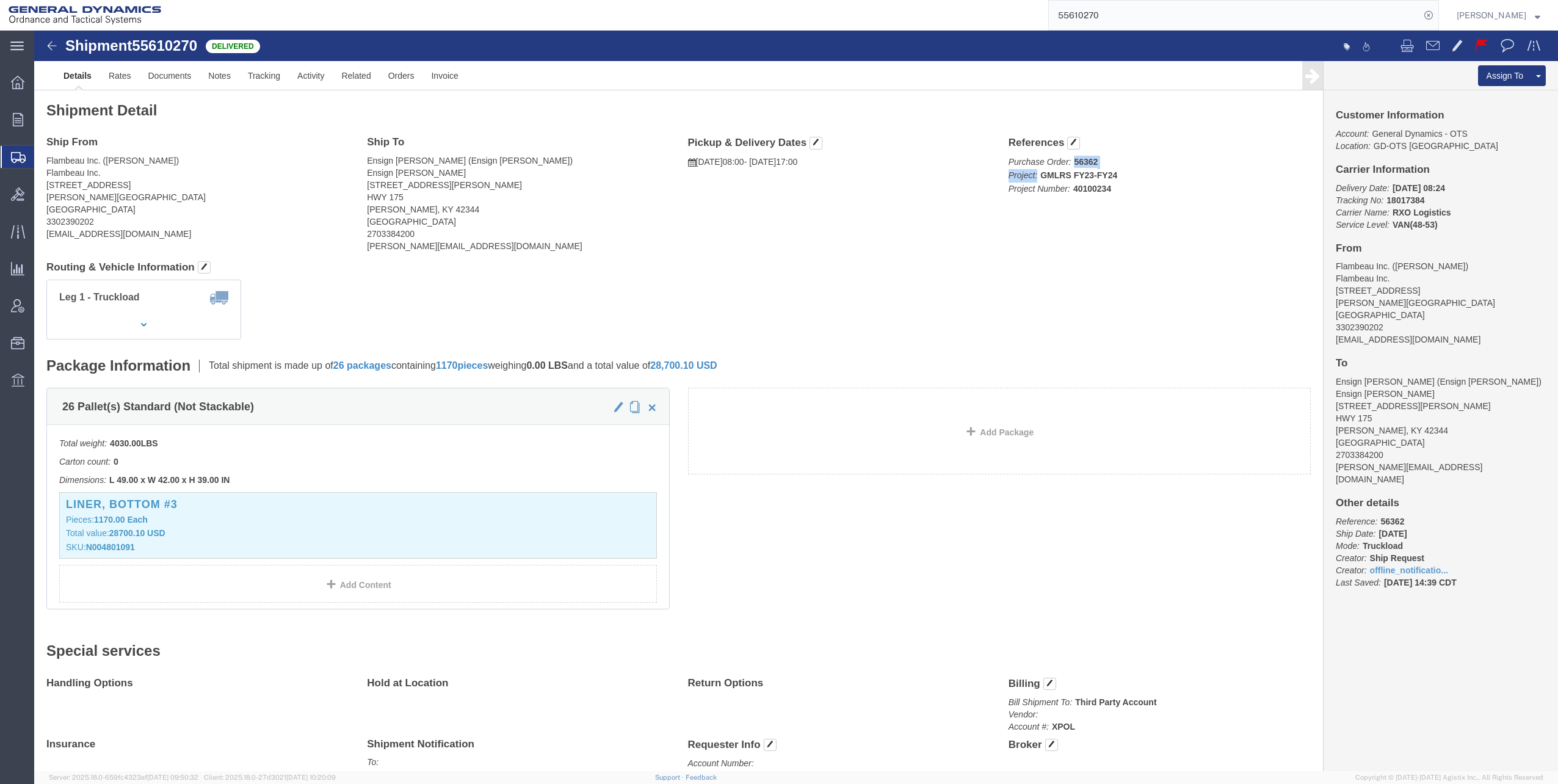
copy p "56362 Project:"
click div "Ship From Flambeau Inc. ([PERSON_NAME]) Flambeau Inc. [STREET_ADDRESS][PERSON_N…"
drag, startPoint x: 1002, startPoint y: 144, endPoint x: 1090, endPoint y: 139, distance: 88.1
click p "Purchase Order: 56362 Project: GMLRS FY23-FY24 Project Number: 40100234"
copy b "GMLRS FY23-FY24"
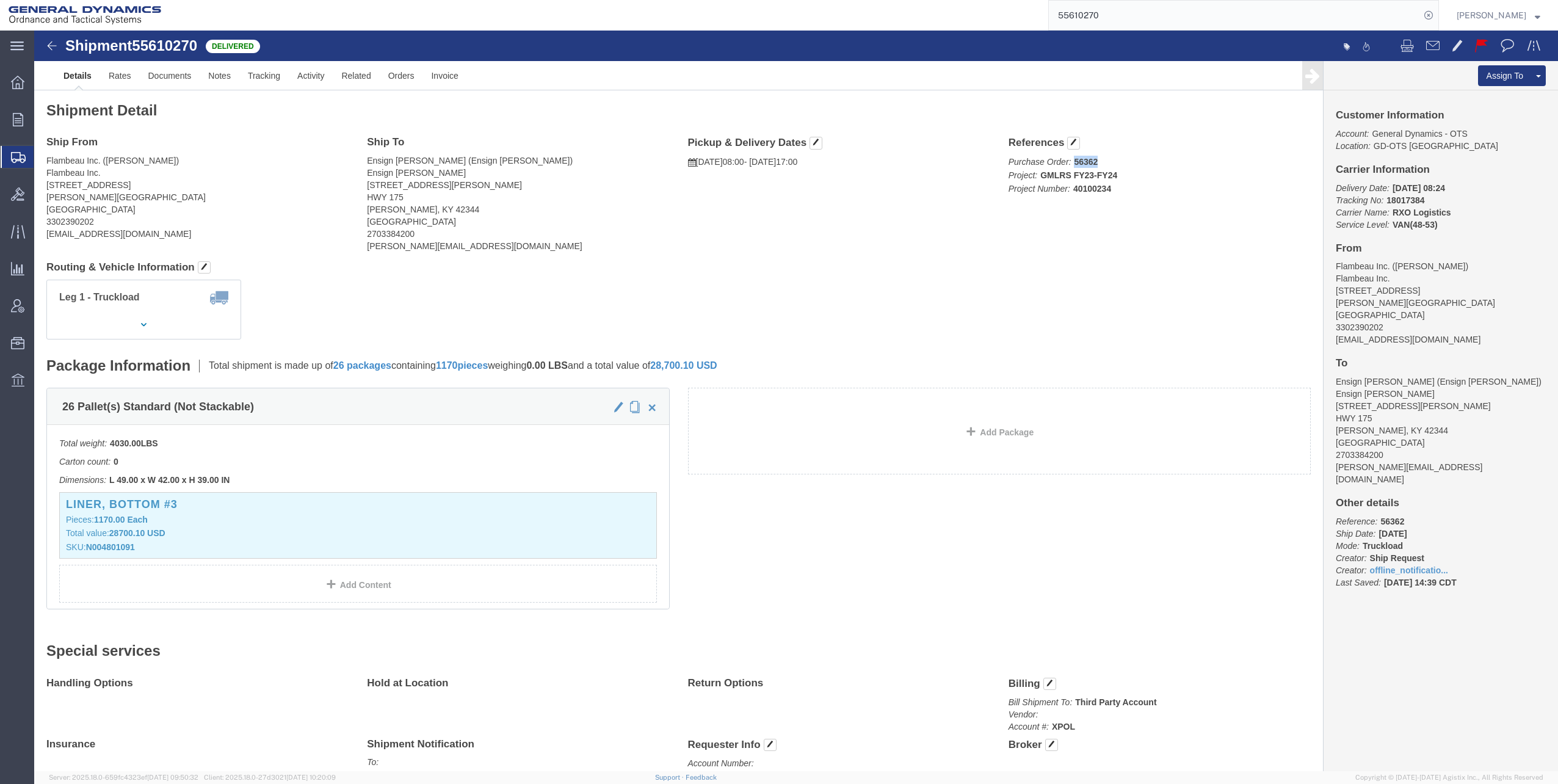
drag, startPoint x: 1035, startPoint y: 129, endPoint x: 1067, endPoint y: 126, distance: 32.1
click p "Purchase Order: 56362 Project: GMLRS FY23-FY24 Project Number: 40100234"
copy b "56362"
click span "Project Number: 40100234"
click b "40100234"
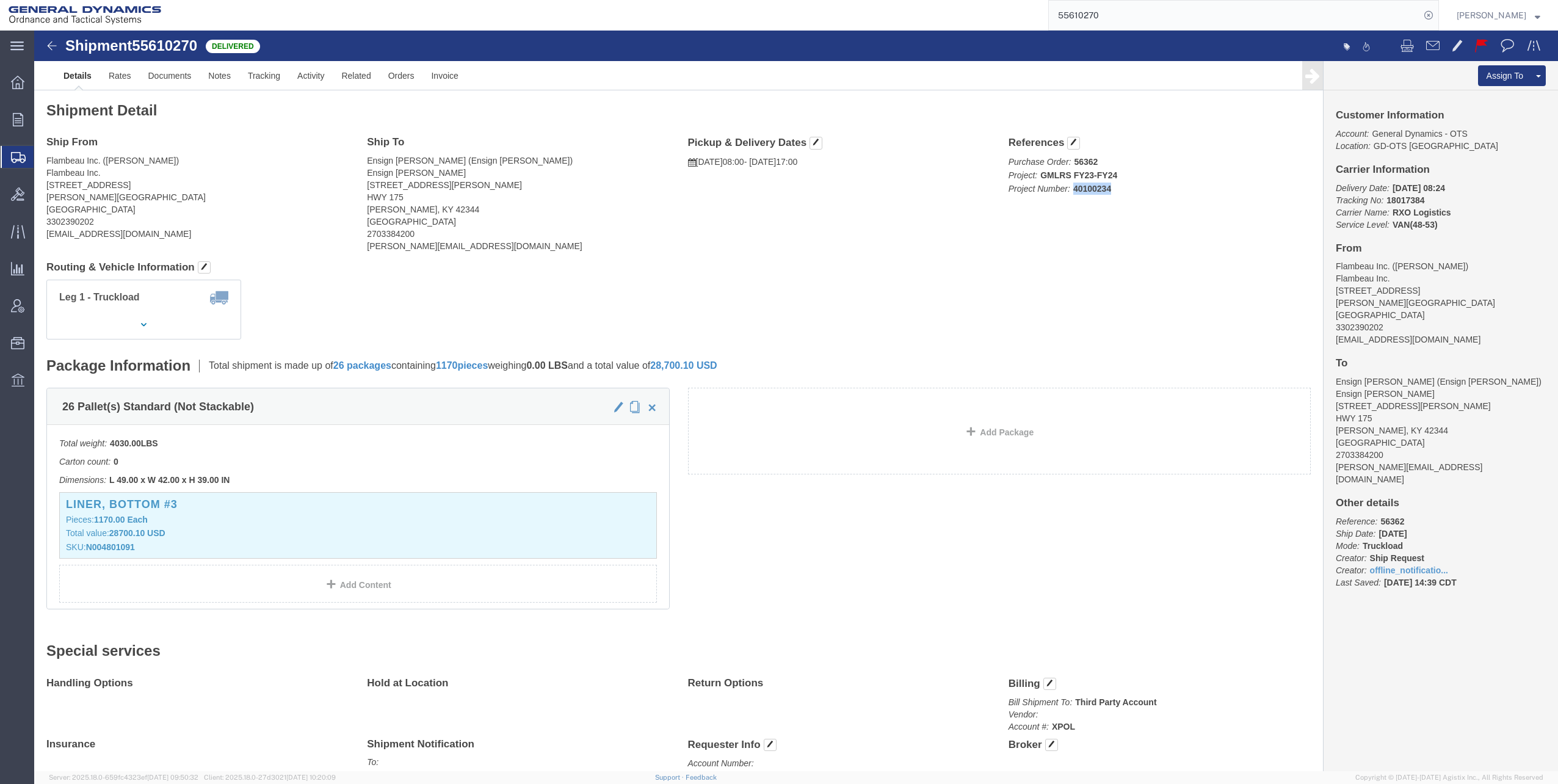
drag, startPoint x: 1034, startPoint y: 157, endPoint x: 1077, endPoint y: 157, distance: 43.0
click p "Purchase Order: 56362 Project: GMLRS FY23-FY24 Project Number: 40100234"
copy b "40100234"
